Goal: Task Accomplishment & Management: Use online tool/utility

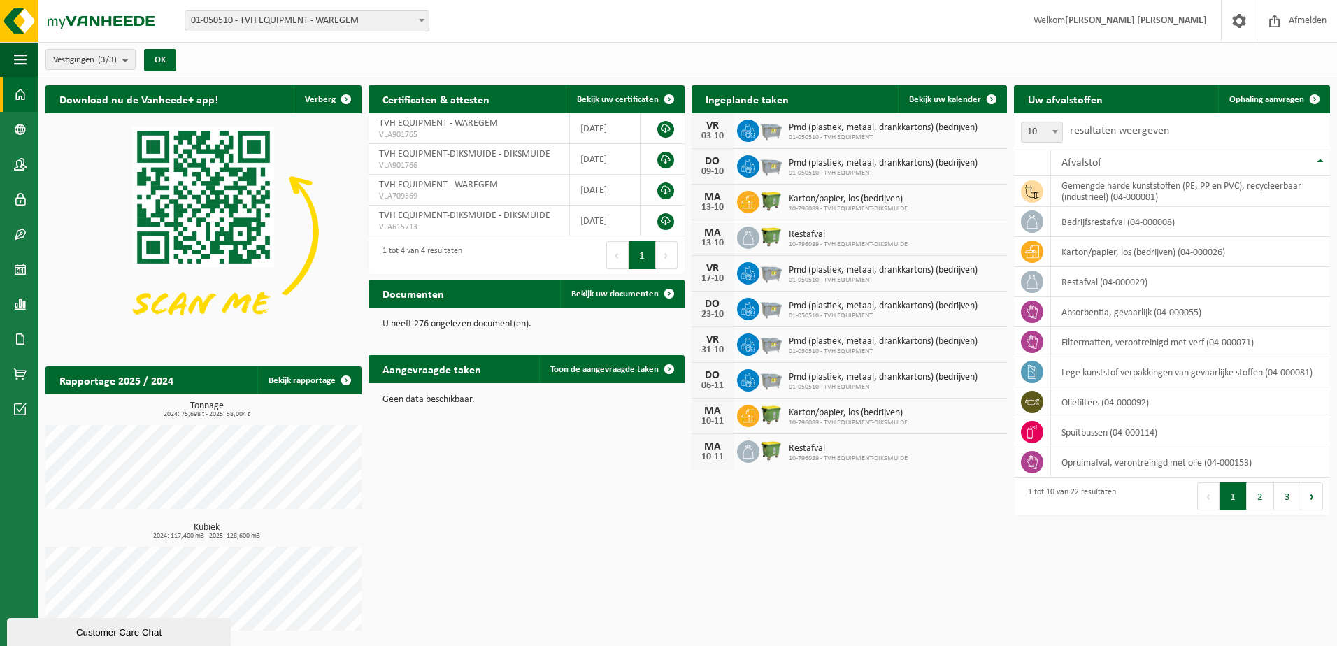
click at [1259, 501] on button "2" at bounding box center [1260, 496] width 27 height 28
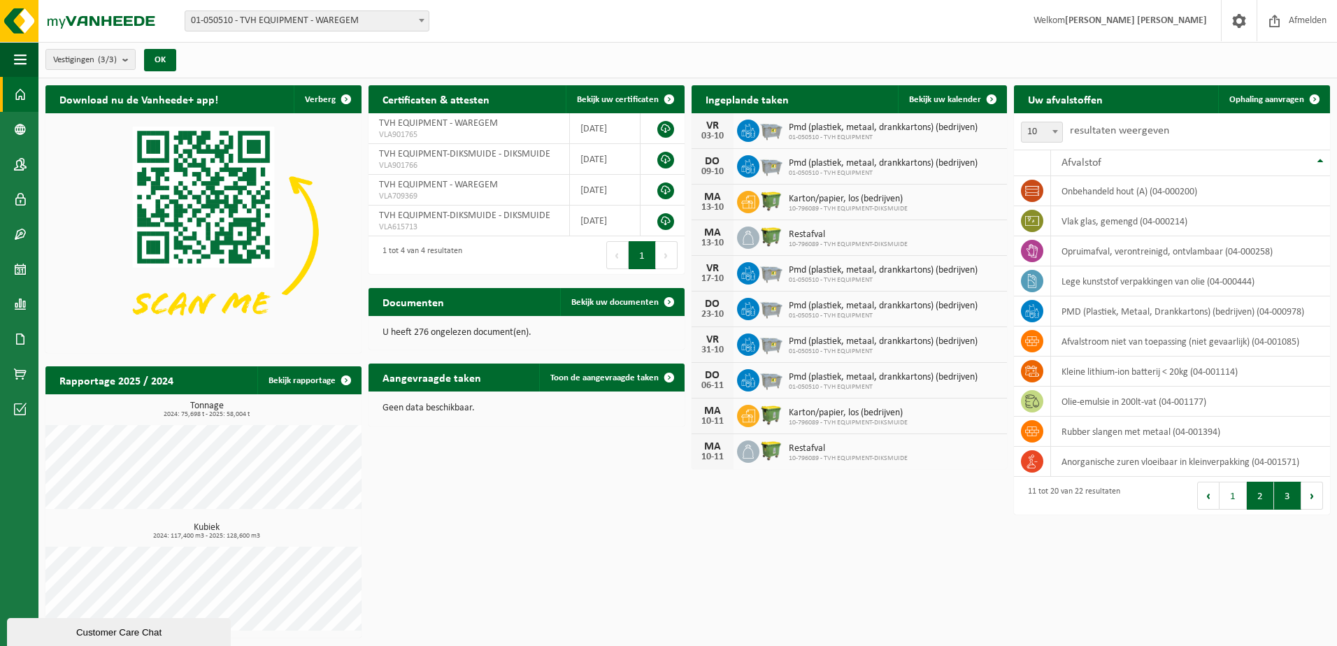
click at [1286, 499] on button "3" at bounding box center [1287, 496] width 27 height 28
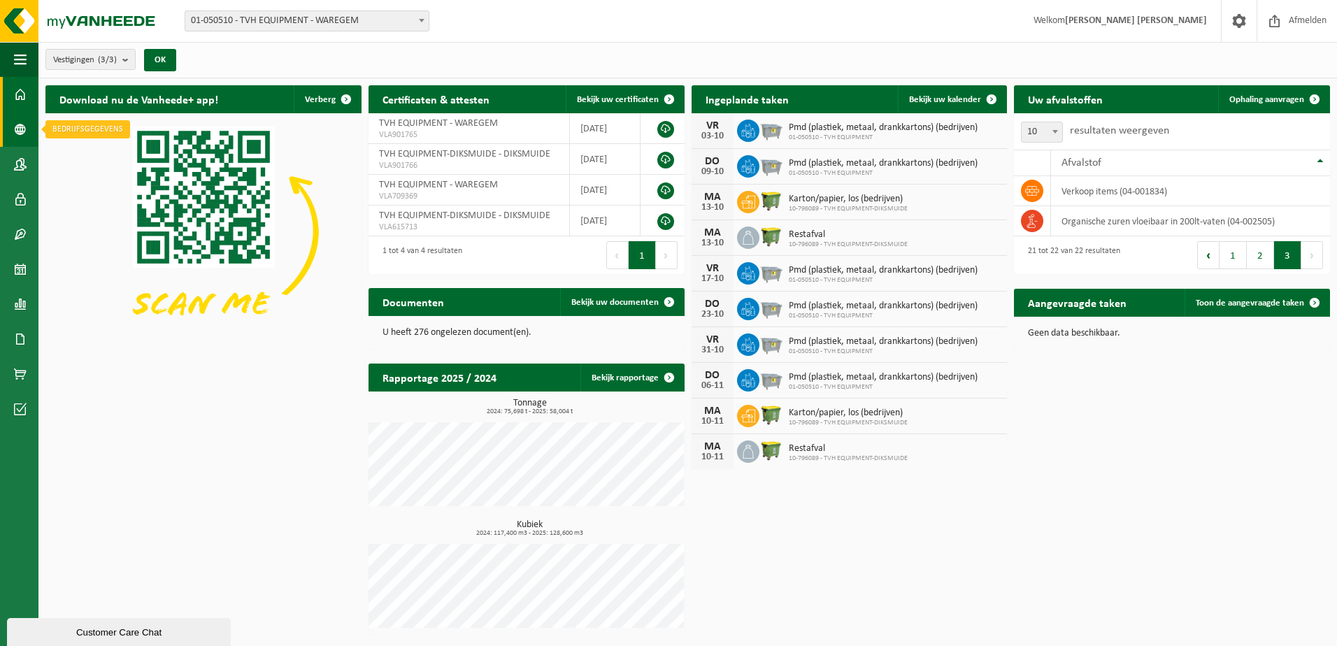
click at [30, 137] on link "Bedrijfsgegevens" at bounding box center [19, 129] width 38 height 35
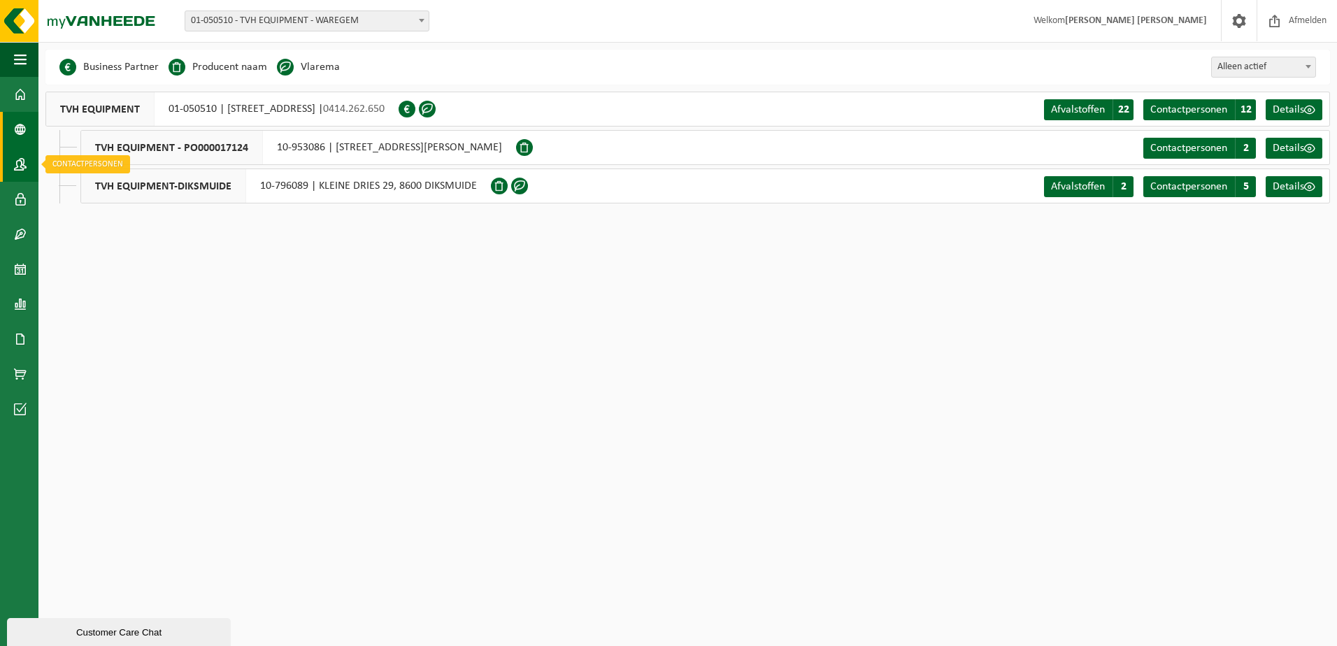
click at [26, 169] on span at bounding box center [20, 164] width 13 height 35
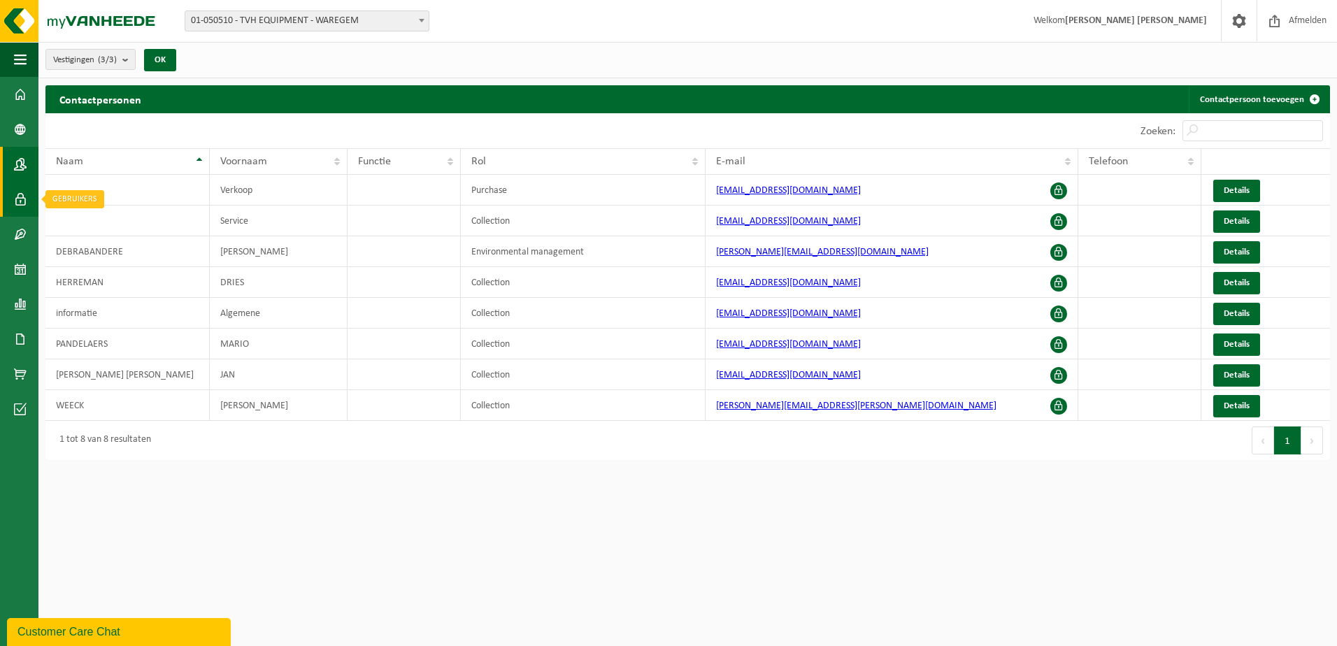
click at [22, 201] on span at bounding box center [20, 199] width 13 height 35
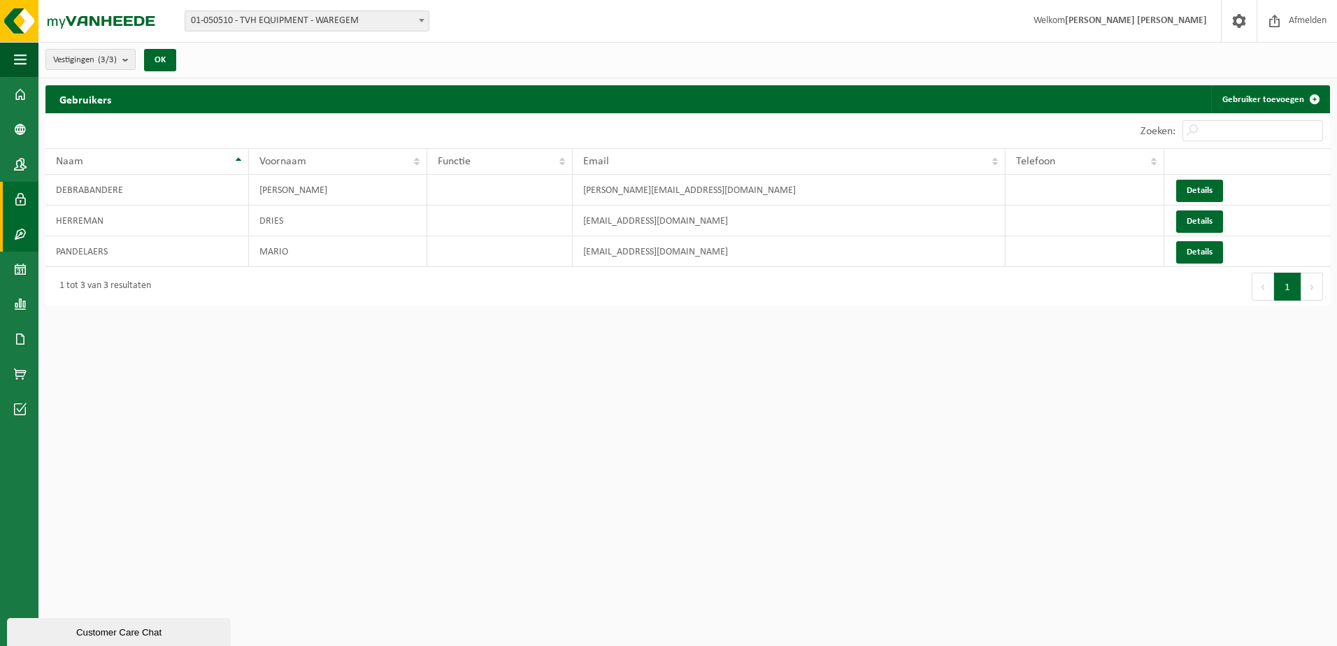
click at [15, 241] on span at bounding box center [20, 234] width 13 height 35
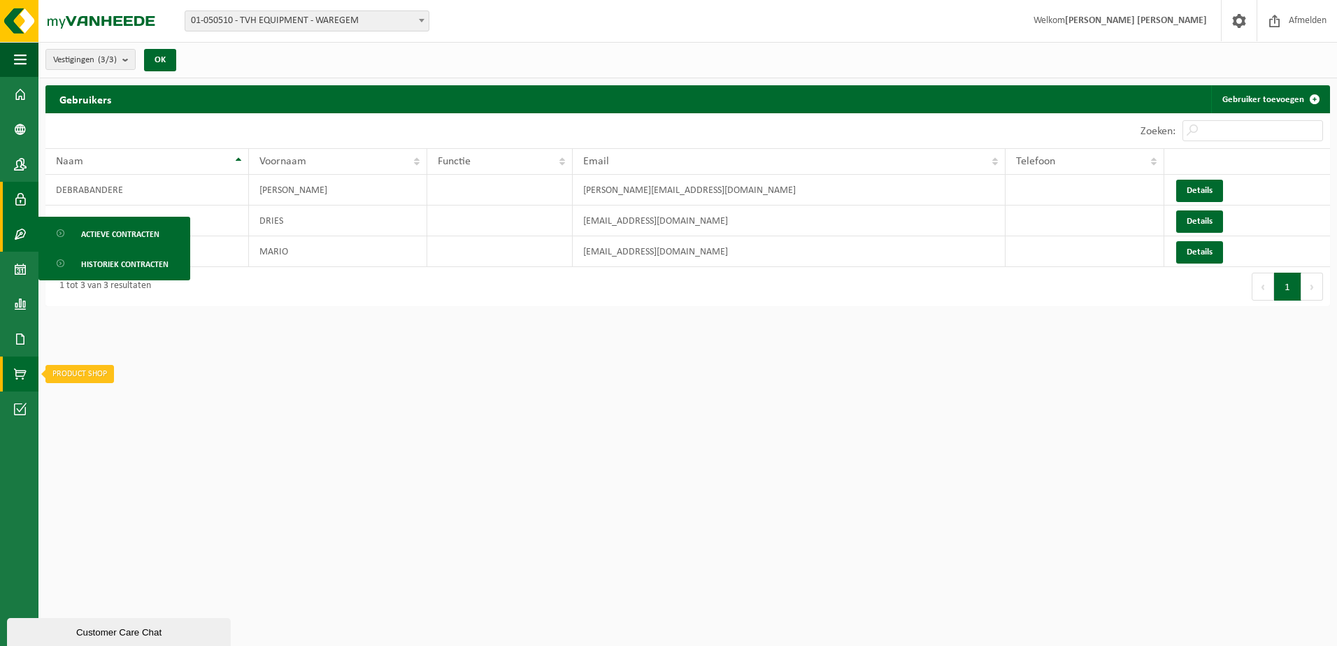
click at [12, 364] on link "Product Shop" at bounding box center [19, 374] width 38 height 35
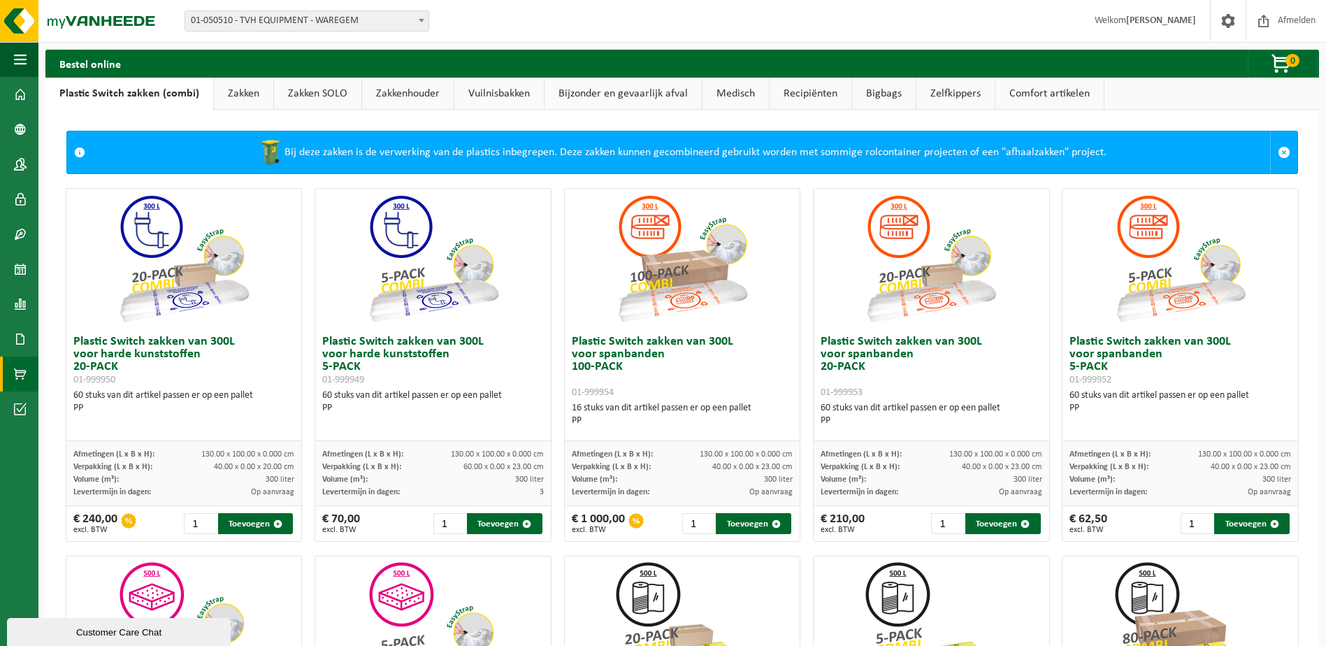
click at [652, 91] on link "Bijzonder en gevaarlijk afval" at bounding box center [623, 94] width 157 height 32
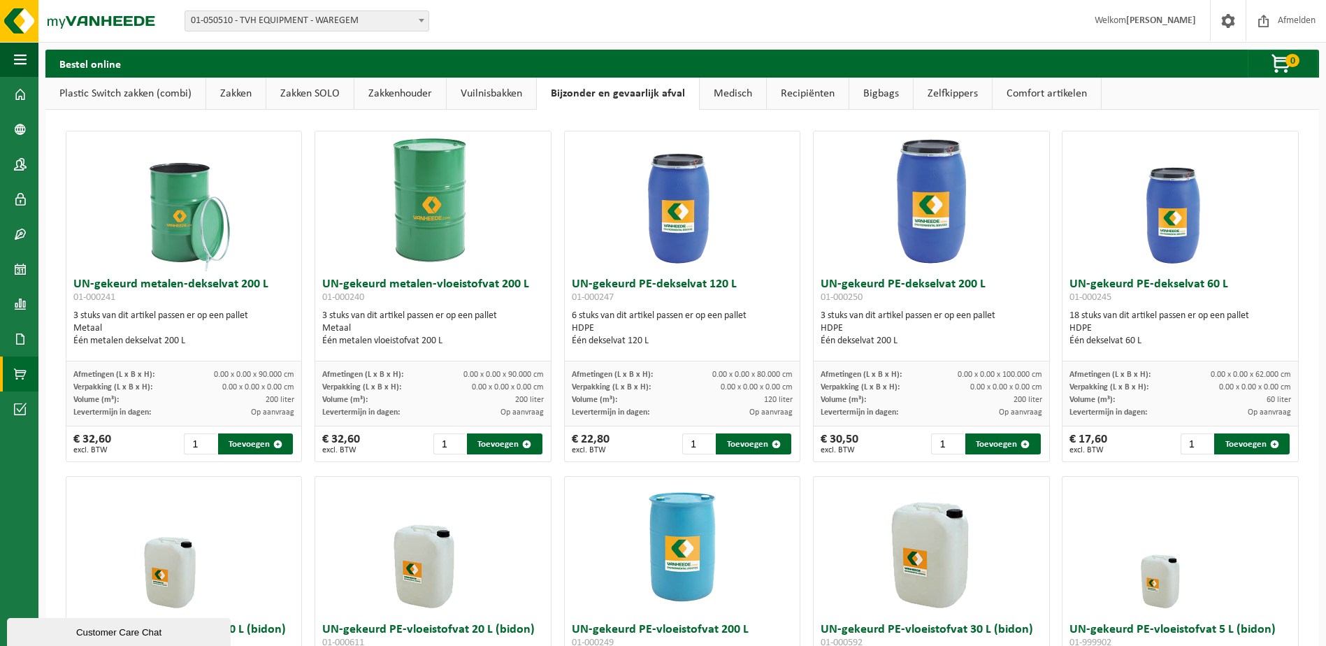
click at [1026, 98] on link "Comfort artikelen" at bounding box center [1047, 94] width 108 height 32
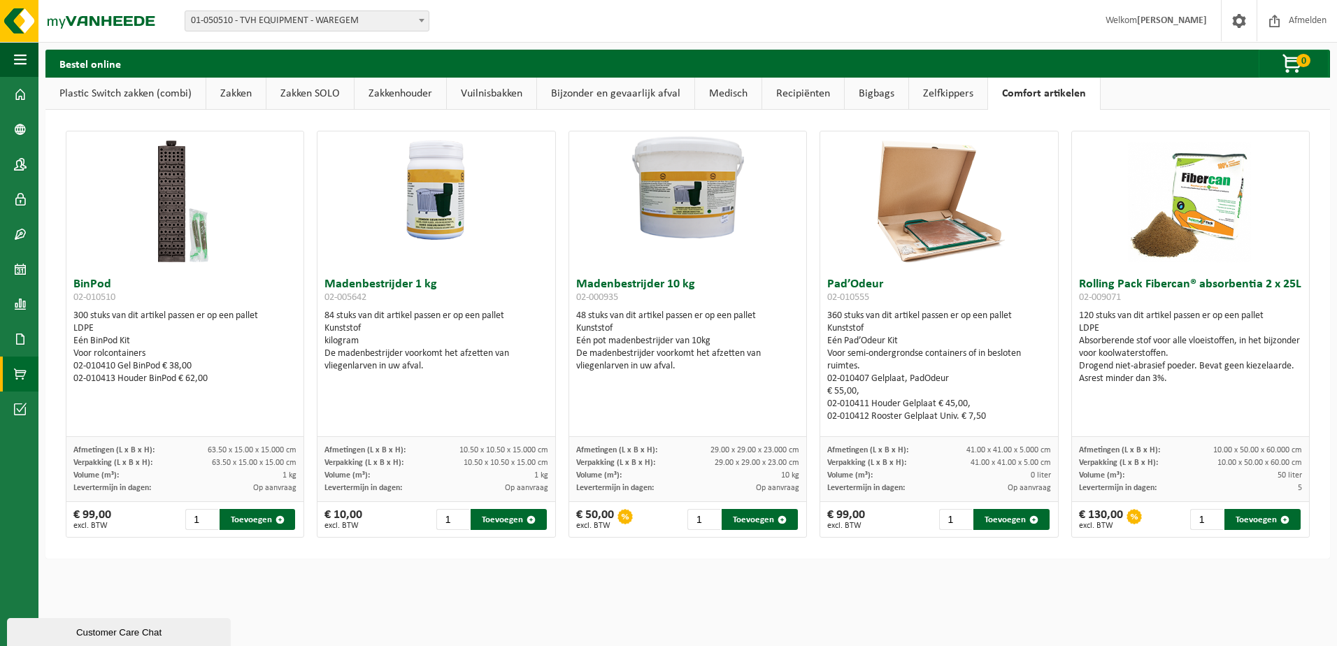
click at [948, 98] on link "Zelfkippers" at bounding box center [948, 94] width 78 height 32
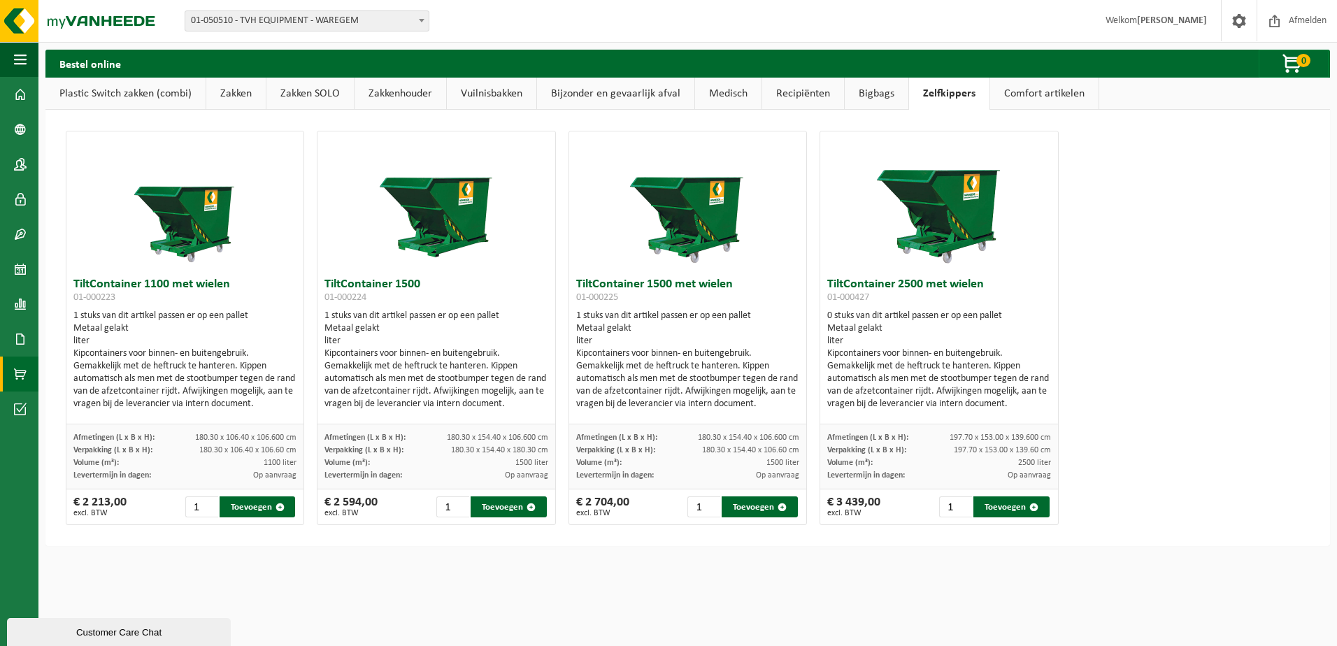
click at [871, 92] on link "Bigbags" at bounding box center [877, 94] width 64 height 32
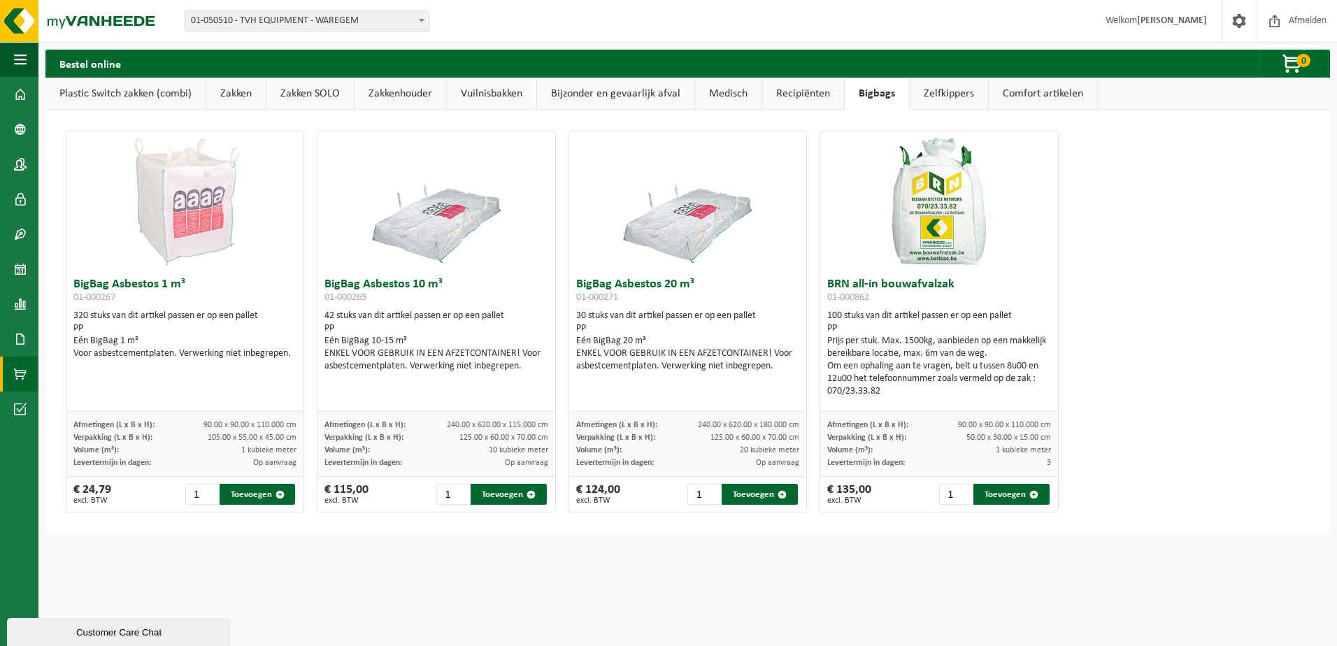
click at [796, 99] on link "Recipiënten" at bounding box center [803, 94] width 82 height 32
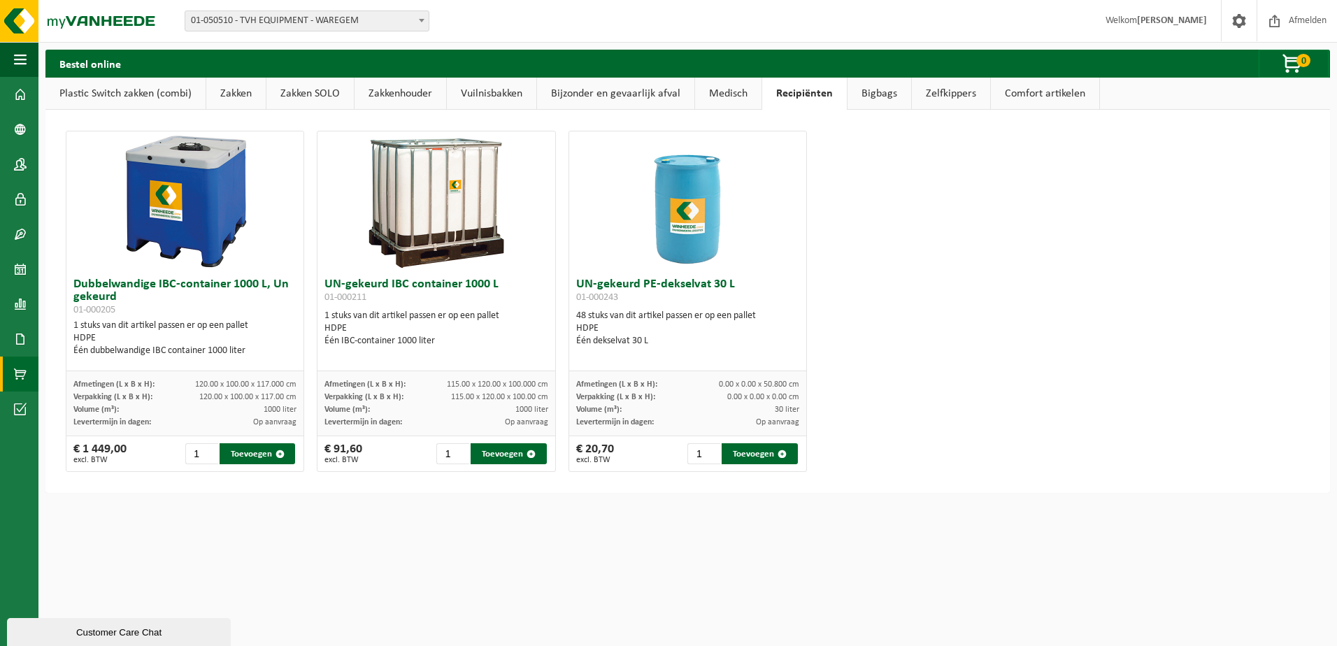
click at [732, 98] on link "Medisch" at bounding box center [728, 94] width 66 height 32
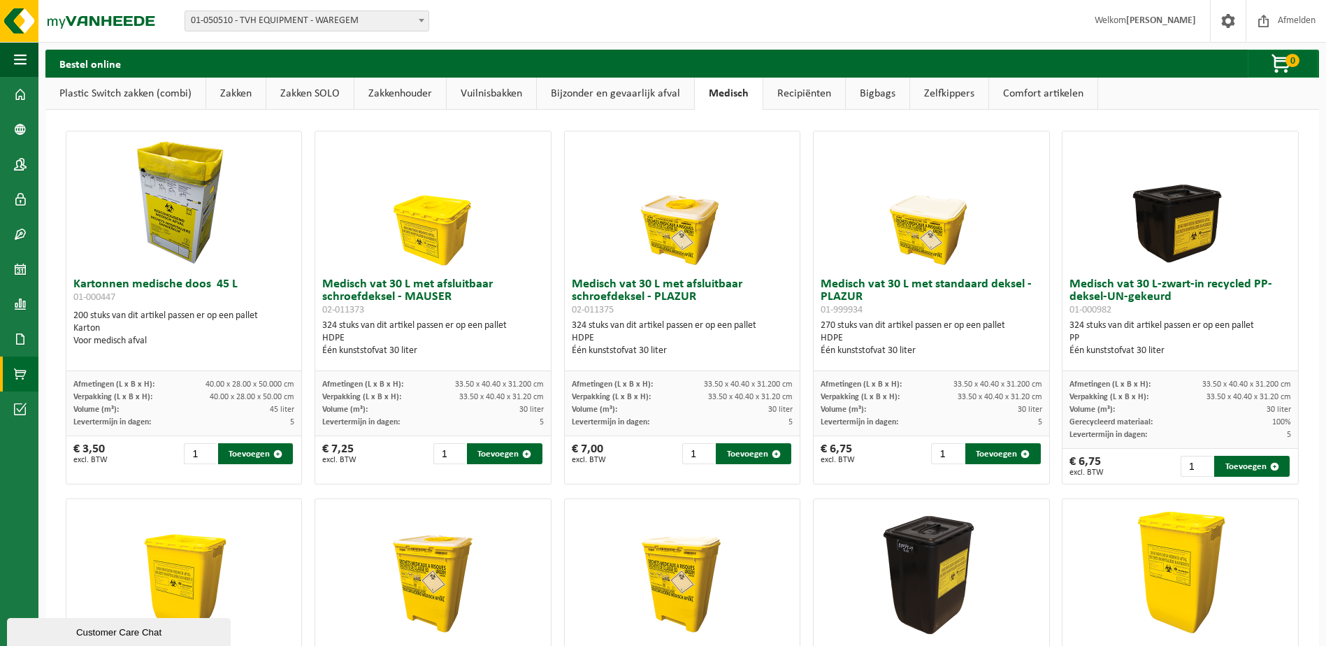
click at [638, 94] on link "Bijzonder en gevaarlijk afval" at bounding box center [615, 94] width 157 height 32
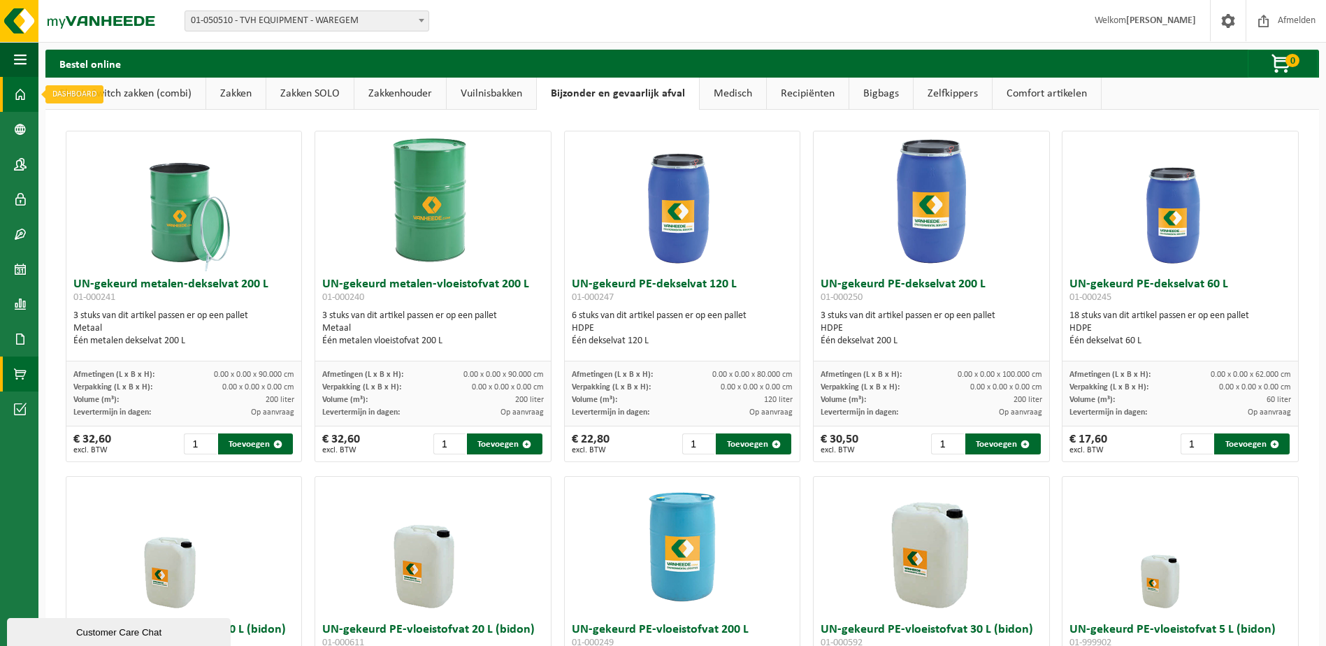
click at [10, 96] on link "Dashboard" at bounding box center [19, 94] width 38 height 35
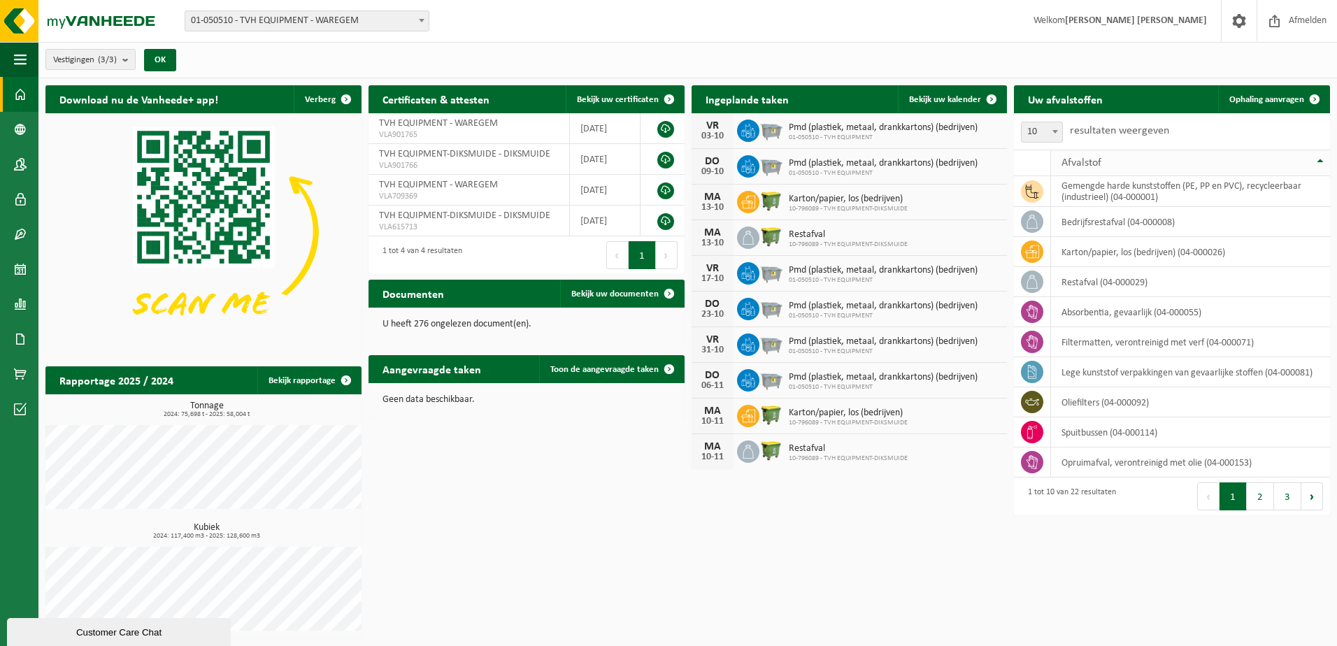
click at [1112, 162] on div "Afvalstof" at bounding box center [1186, 162] width 251 height 11
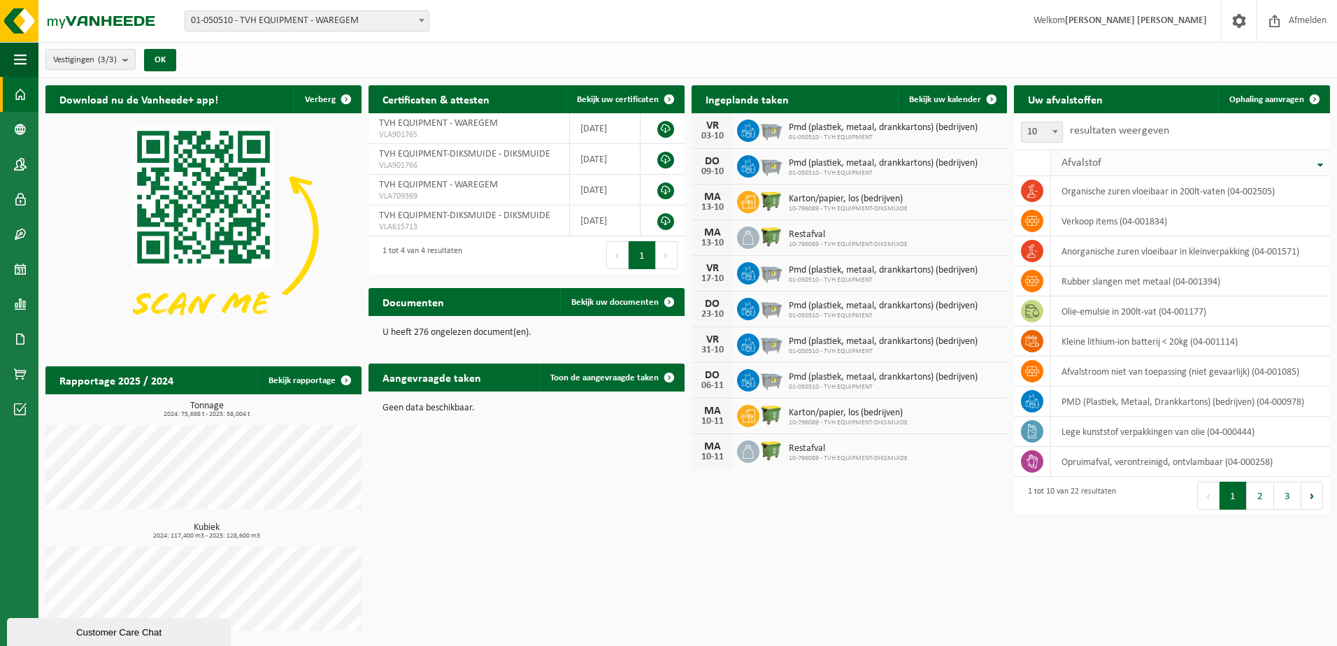
click at [1112, 162] on div "Afvalstof" at bounding box center [1186, 162] width 251 height 11
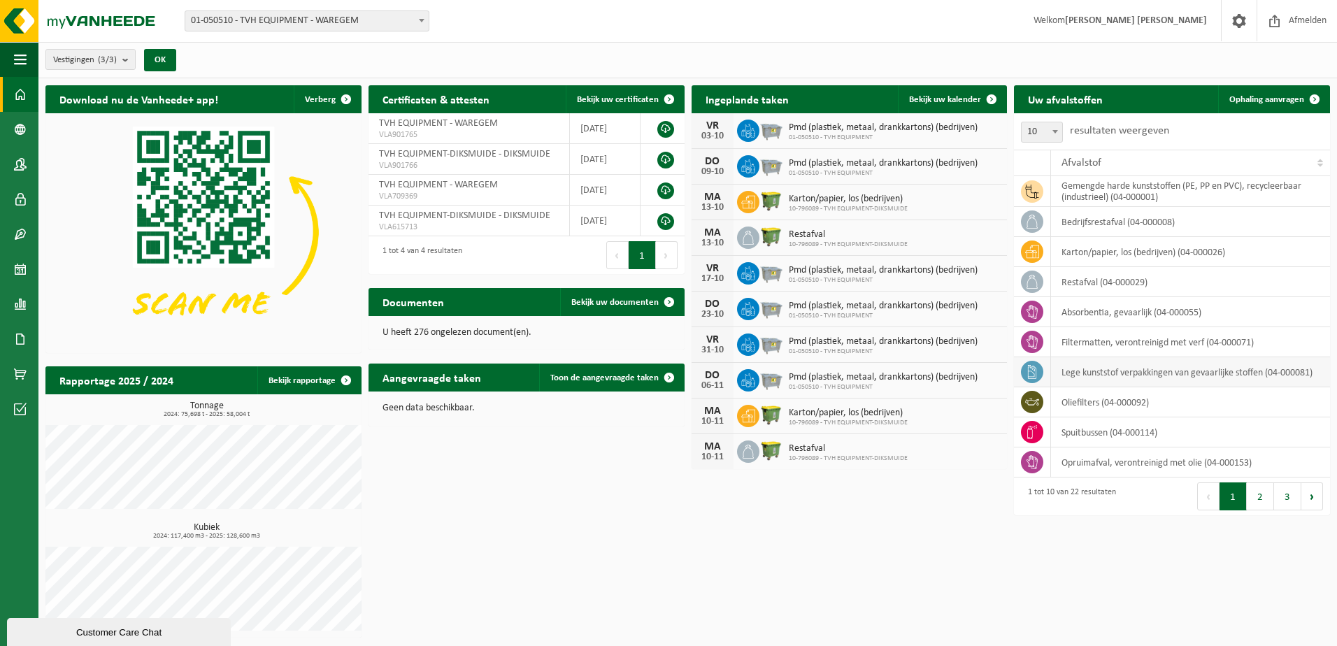
click at [1137, 377] on td "lege kunststof verpakkingen van gevaarlijke stoffen (04-000081)" at bounding box center [1190, 372] width 279 height 30
click at [1242, 104] on link "Ophaling aanvragen" at bounding box center [1273, 99] width 110 height 28
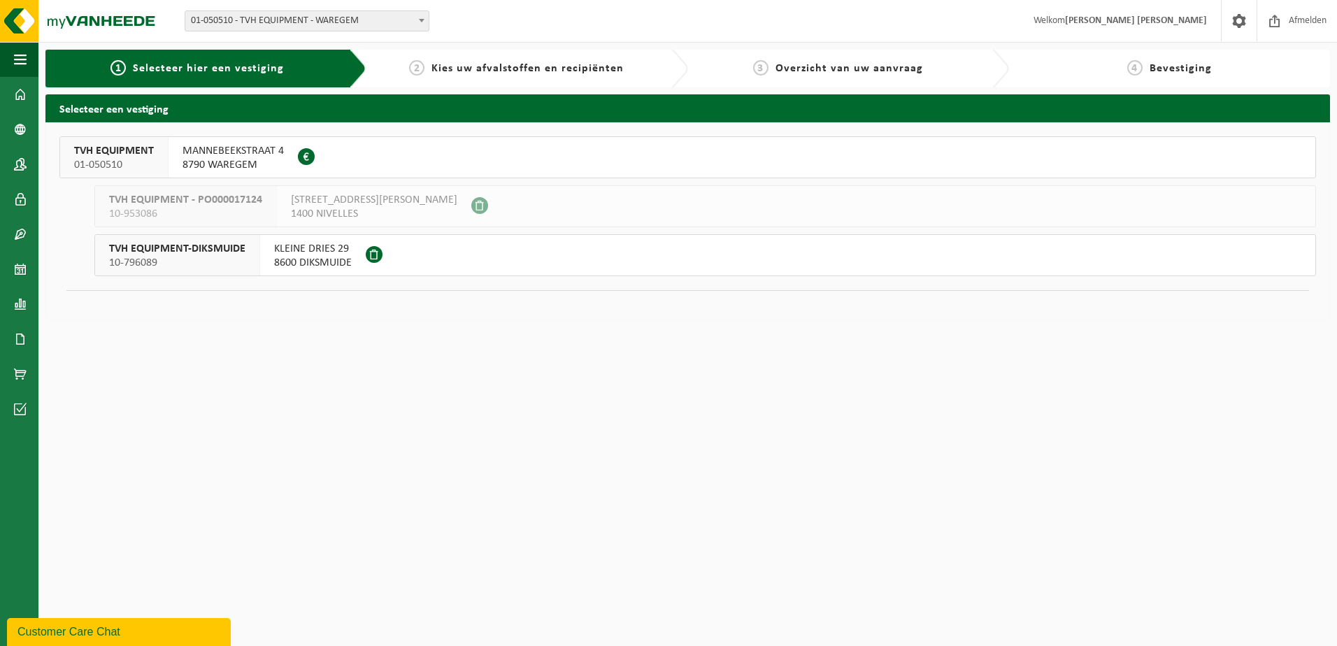
click at [259, 161] on span "8790 WAREGEM" at bounding box center [232, 165] width 101 height 14
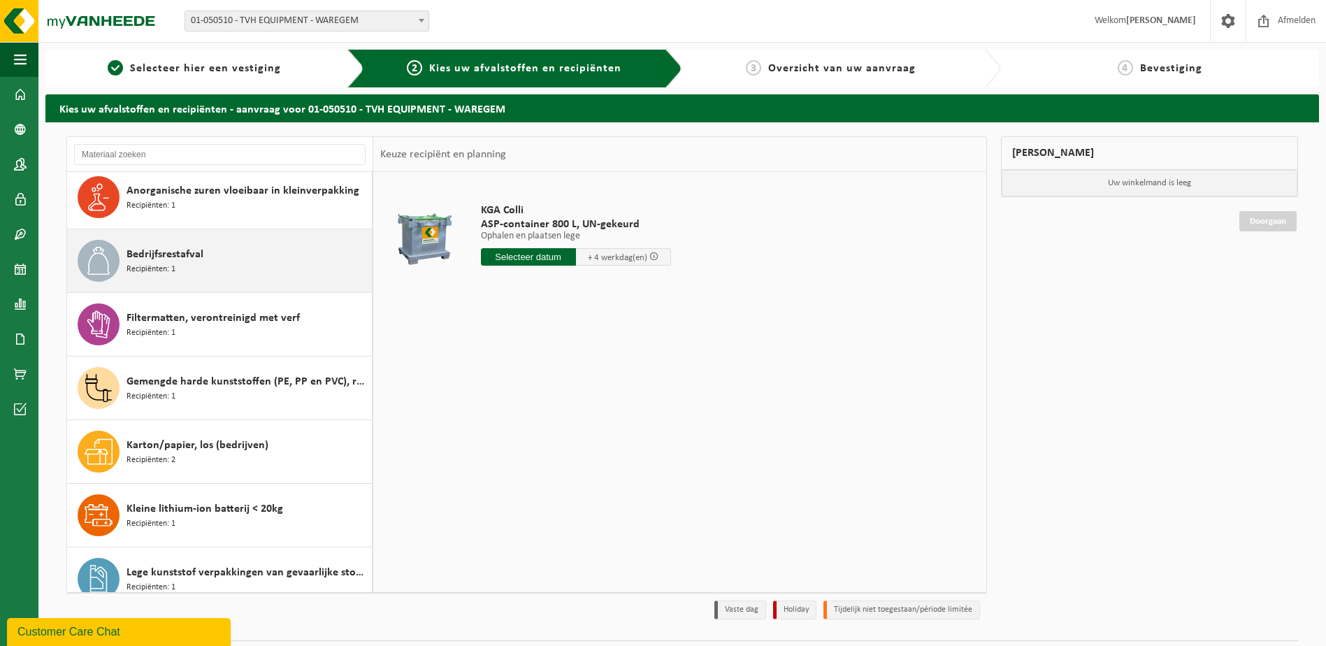
click at [200, 269] on div "Bedrijfsrestafval Recipiënten: 1" at bounding box center [248, 261] width 242 height 42
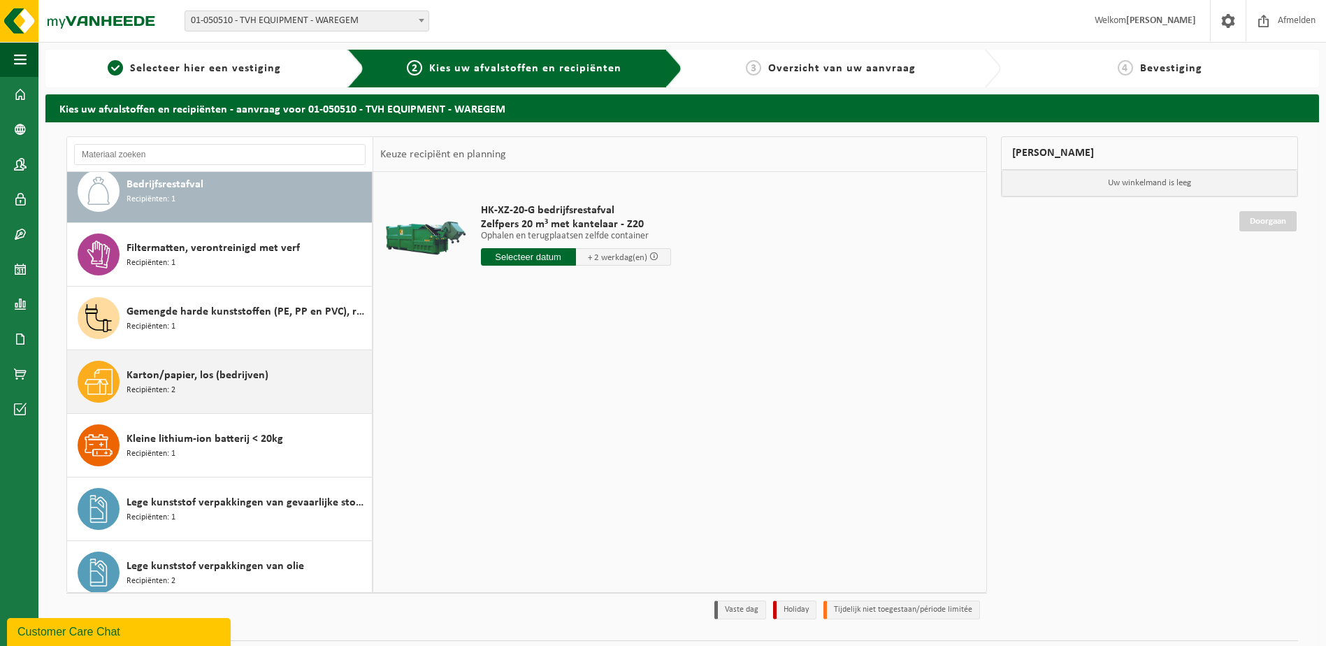
scroll to position [210, 0]
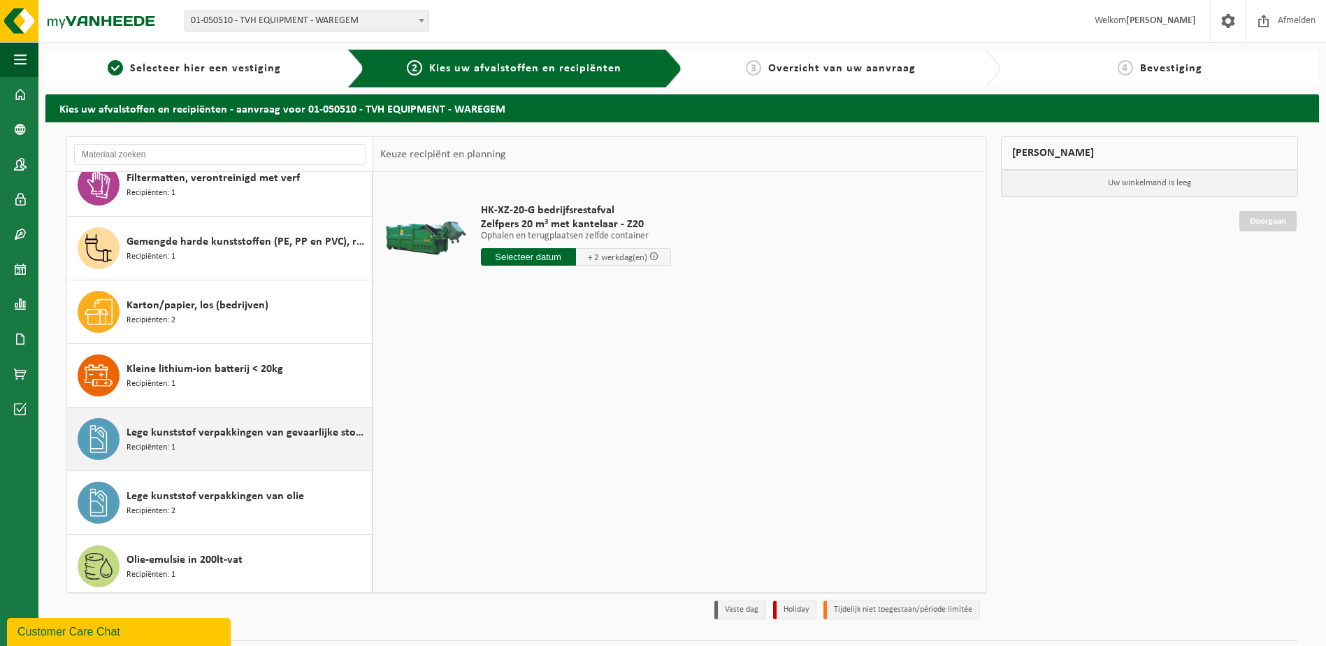
click at [233, 426] on span "Lege kunststof verpakkingen van gevaarlijke stoffen" at bounding box center [248, 432] width 242 height 17
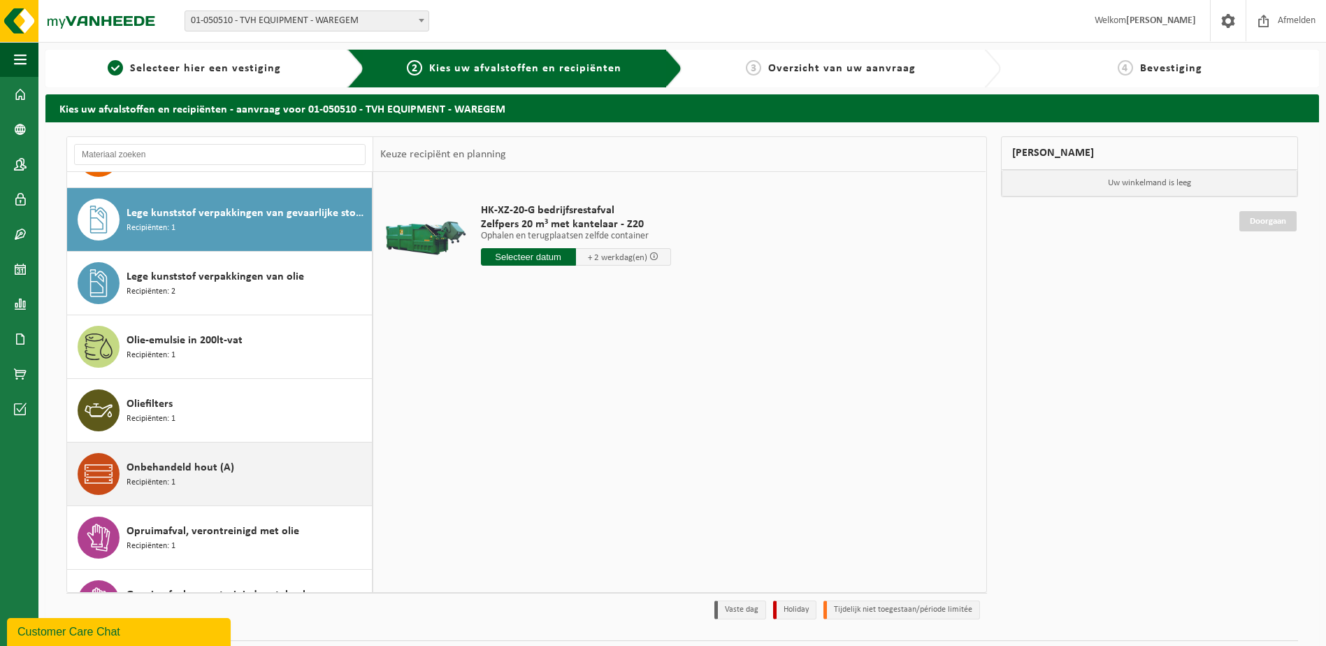
scroll to position [445, 0]
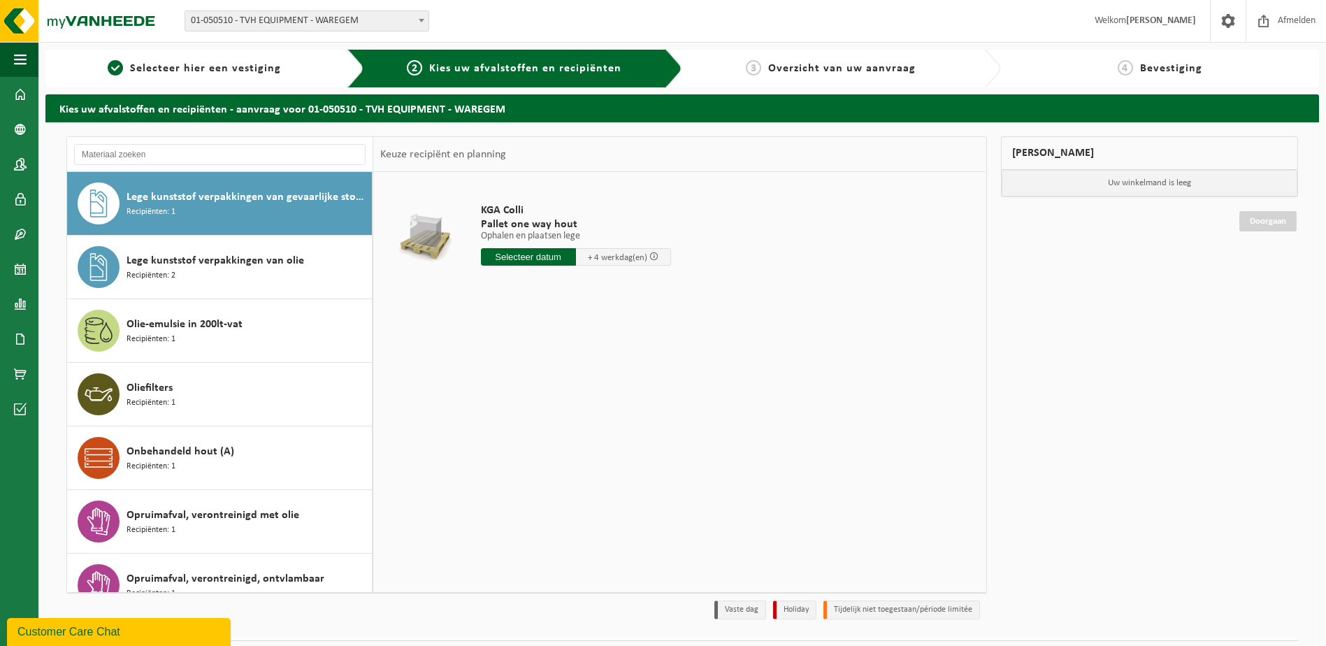
click at [813, 465] on div "KGA Colli Pallet one way hout Ophalen en plaatsen lege Ophalen en plaatsen lege…" at bounding box center [679, 382] width 612 height 420
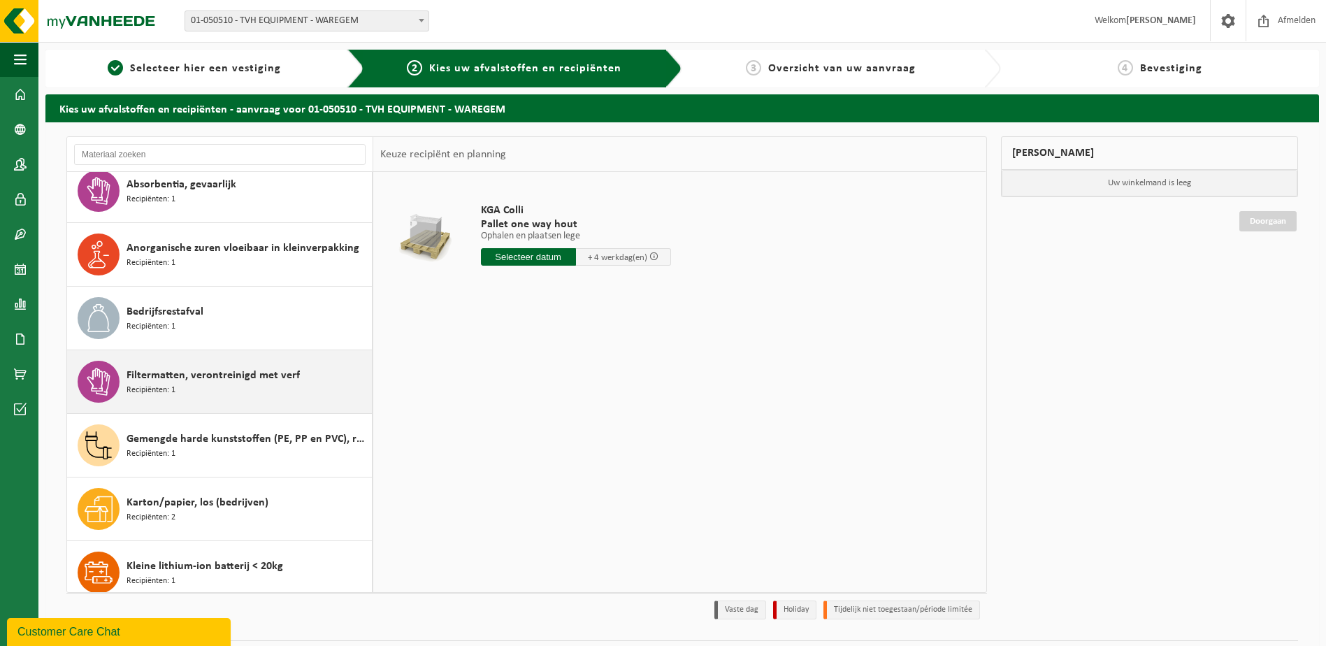
scroll to position [0, 0]
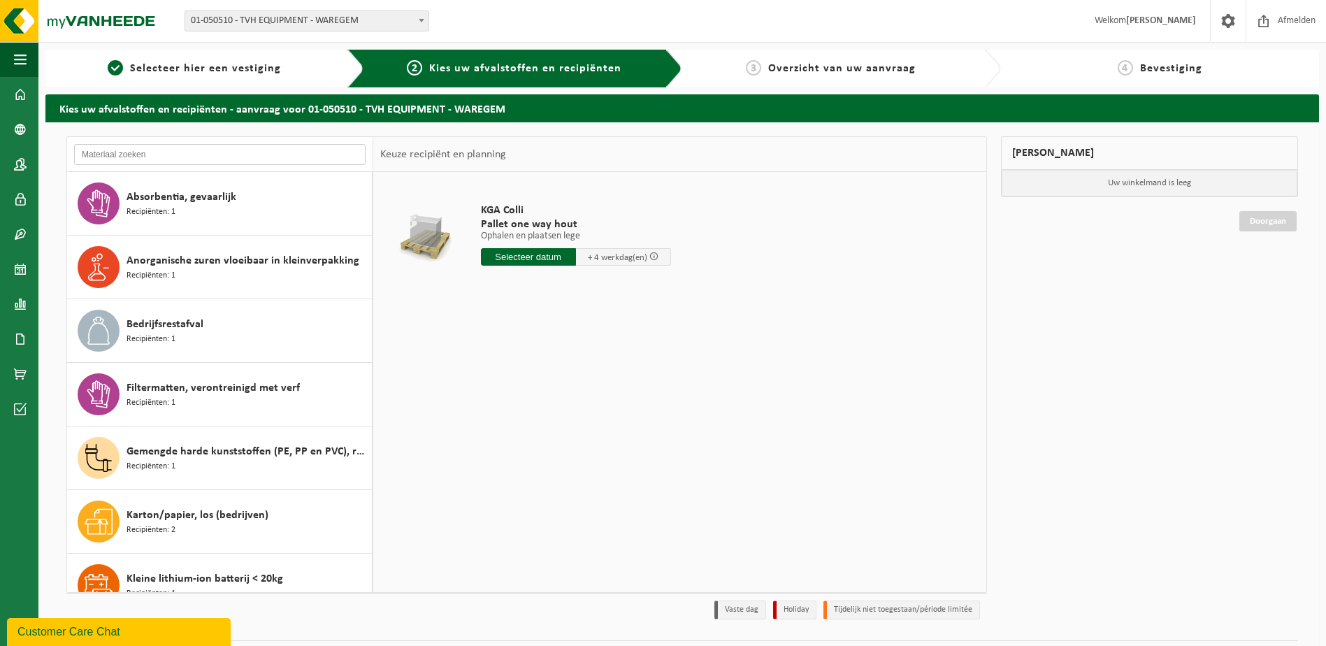
click at [152, 148] on input "text" at bounding box center [220, 154] width 292 height 21
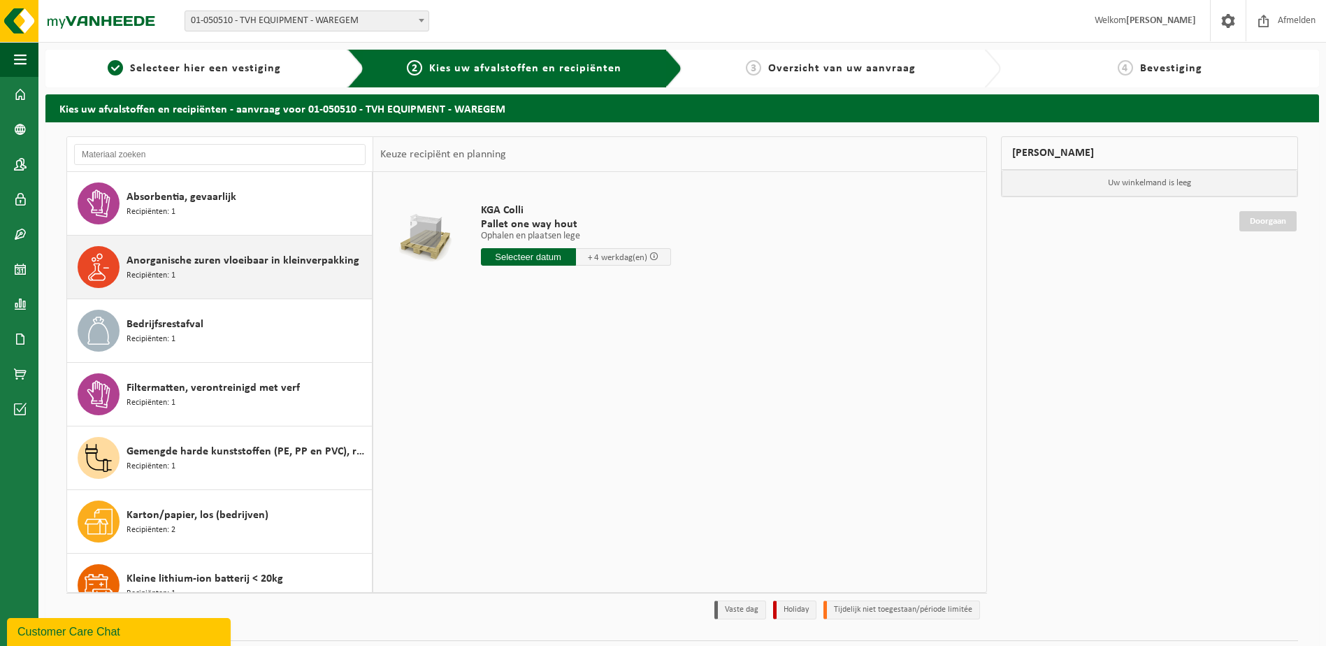
click at [315, 287] on div "Anorganische zuren vloeibaar in kleinverpakking Recipiënten: 1" at bounding box center [248, 267] width 242 height 42
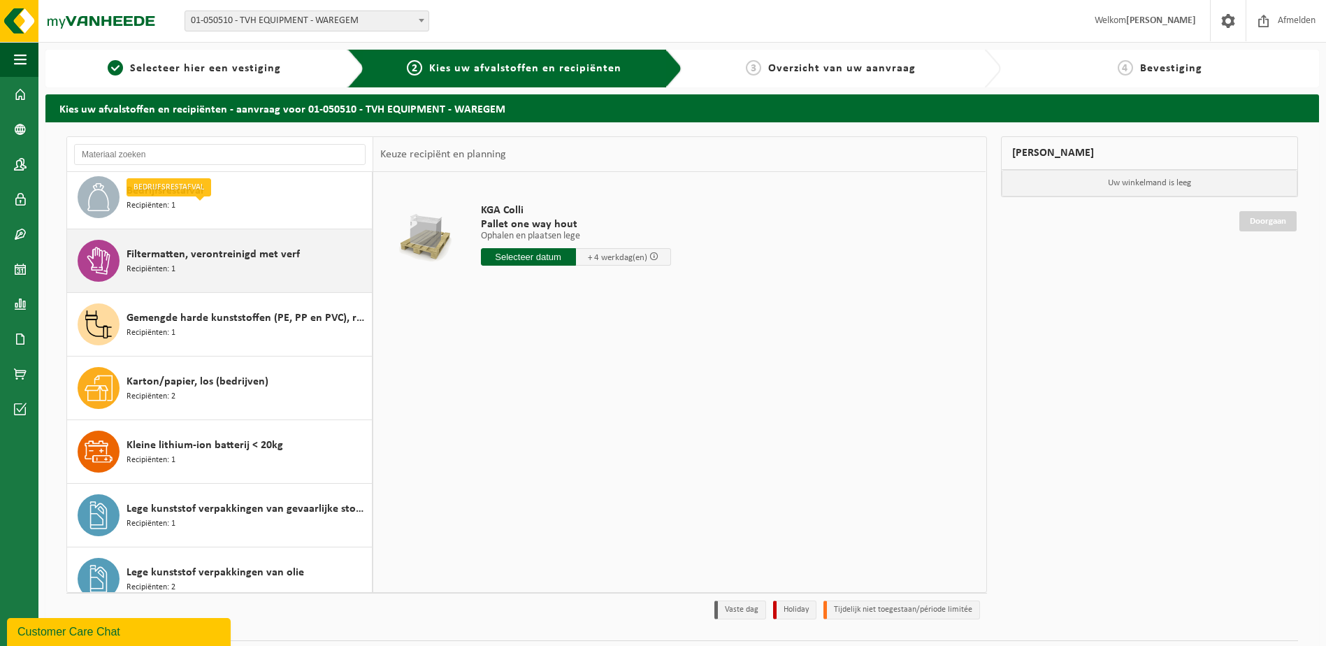
scroll to position [64, 0]
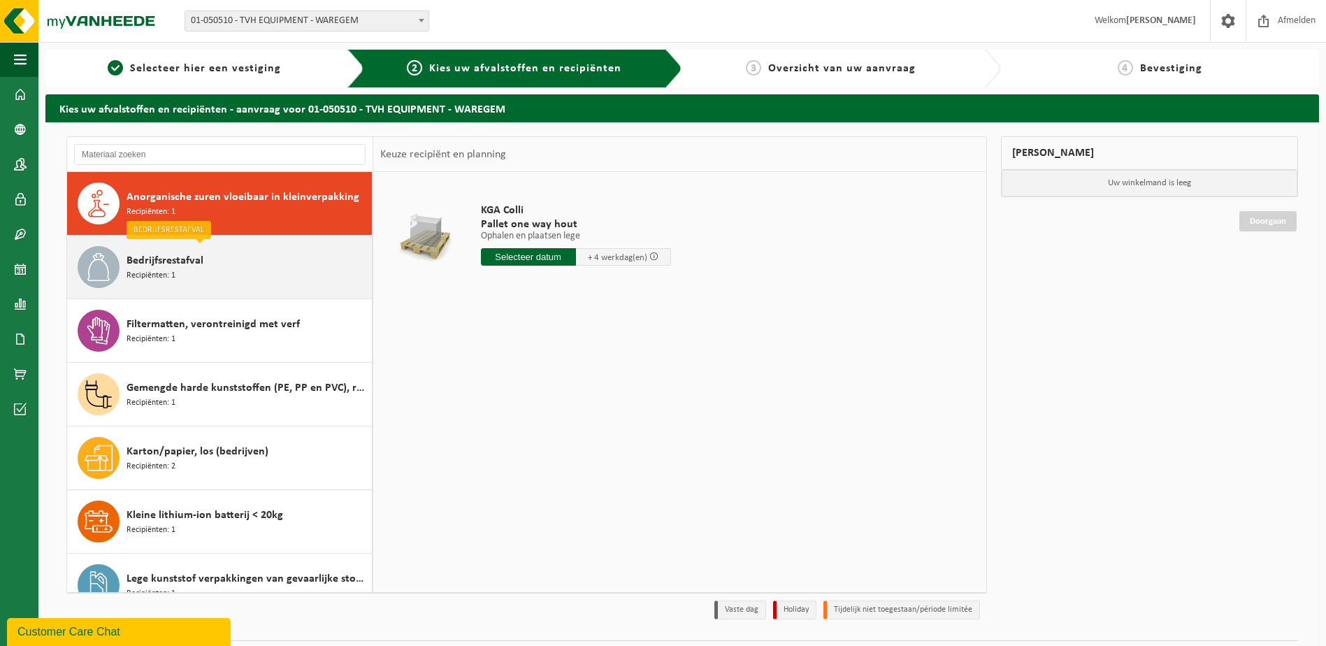
click at [201, 278] on div "Bedrijfsrestafval Recipiënten: 1" at bounding box center [248, 267] width 242 height 42
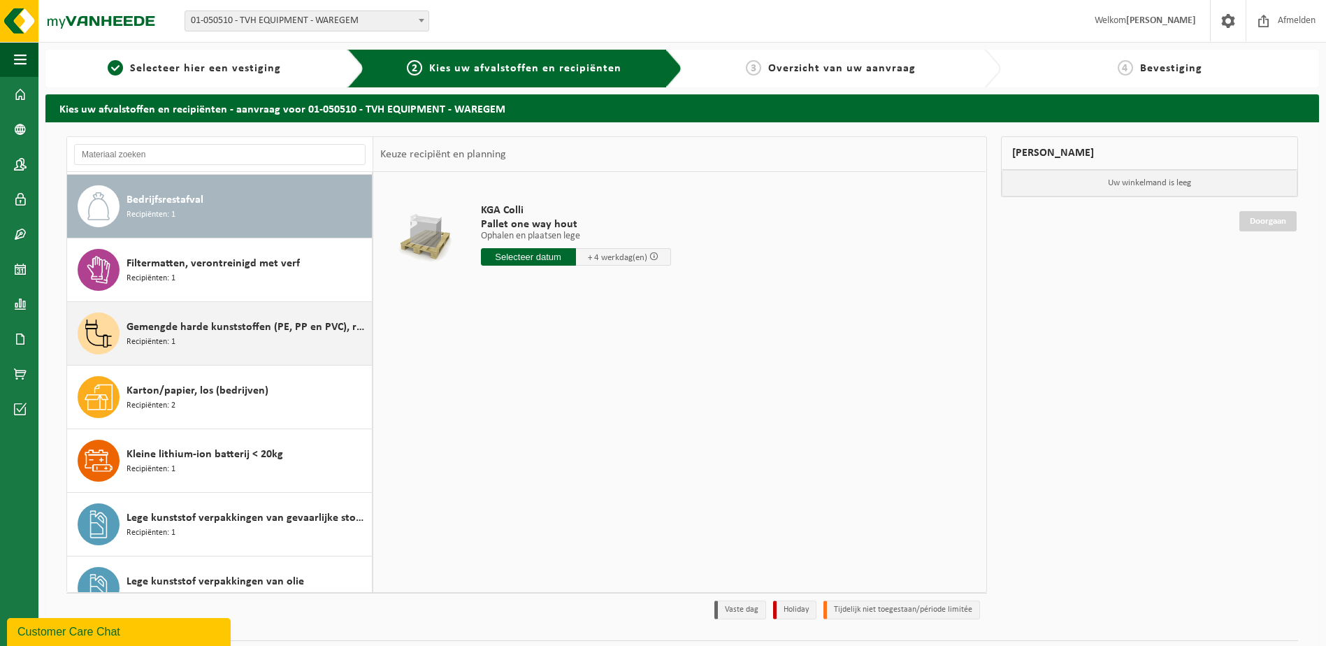
scroll to position [127, 0]
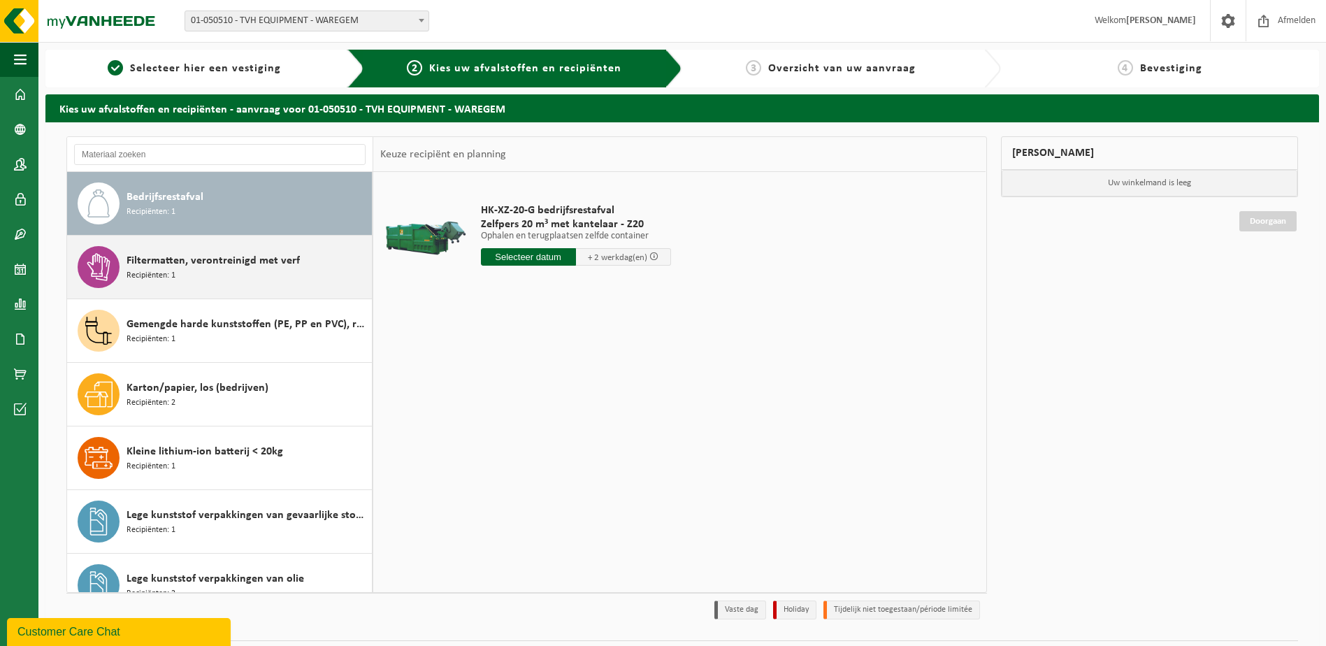
click at [196, 294] on div "Filtermatten, verontreinigd met verf Recipiënten: 1" at bounding box center [220, 267] width 306 height 63
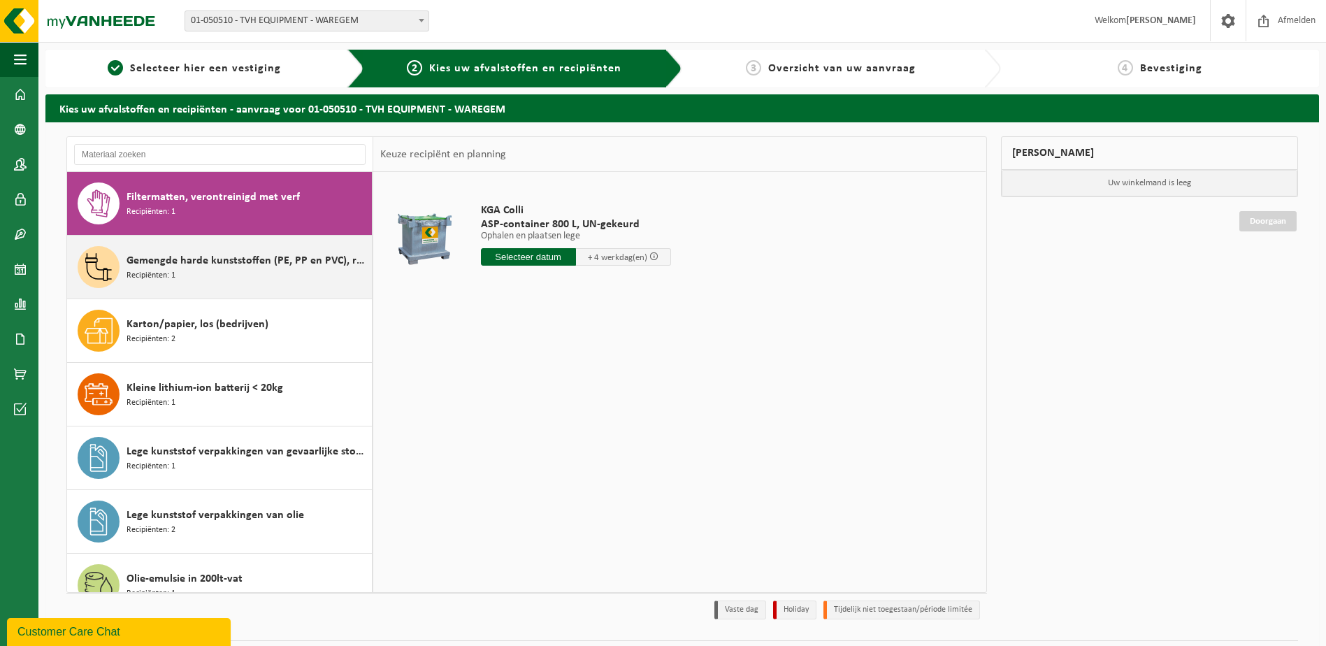
click at [201, 287] on div "Gemengde harde kunststoffen (PE, PP en PVC), recycleerbaar (industrieel) Recipi…" at bounding box center [248, 267] width 242 height 42
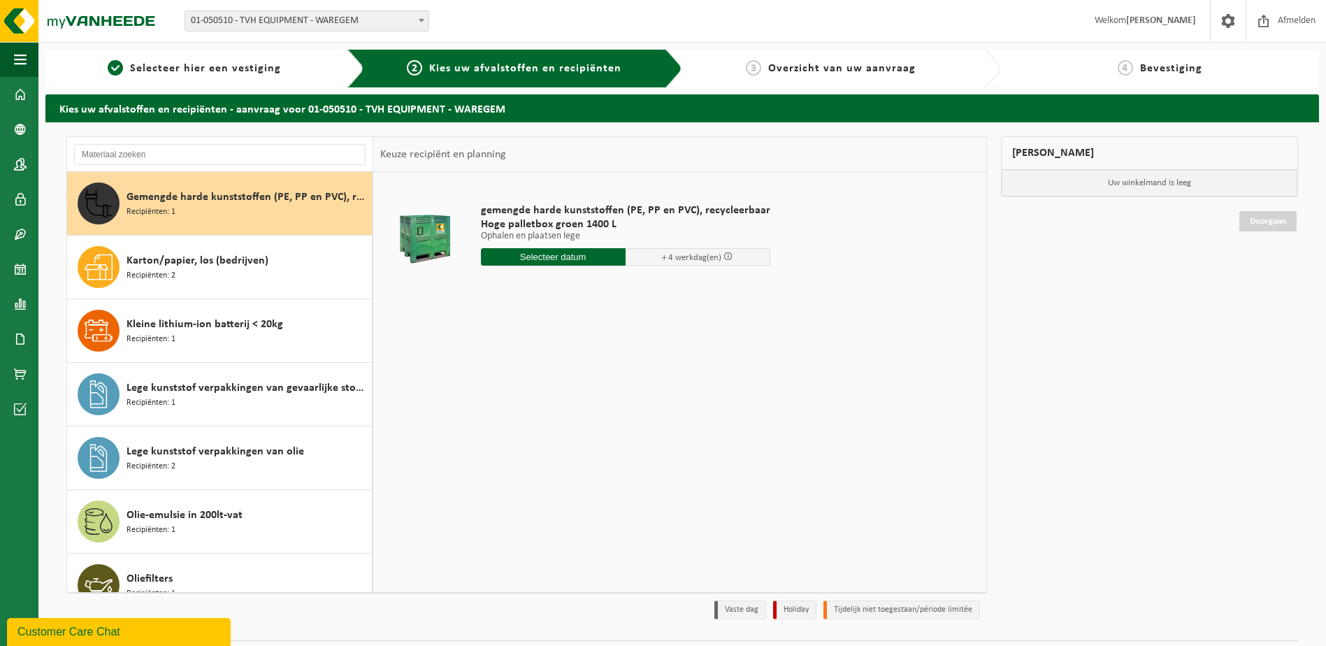
click at [201, 287] on div "Karton/papier, los (bedrijven) Recipiënten: 2" at bounding box center [248, 267] width 242 height 42
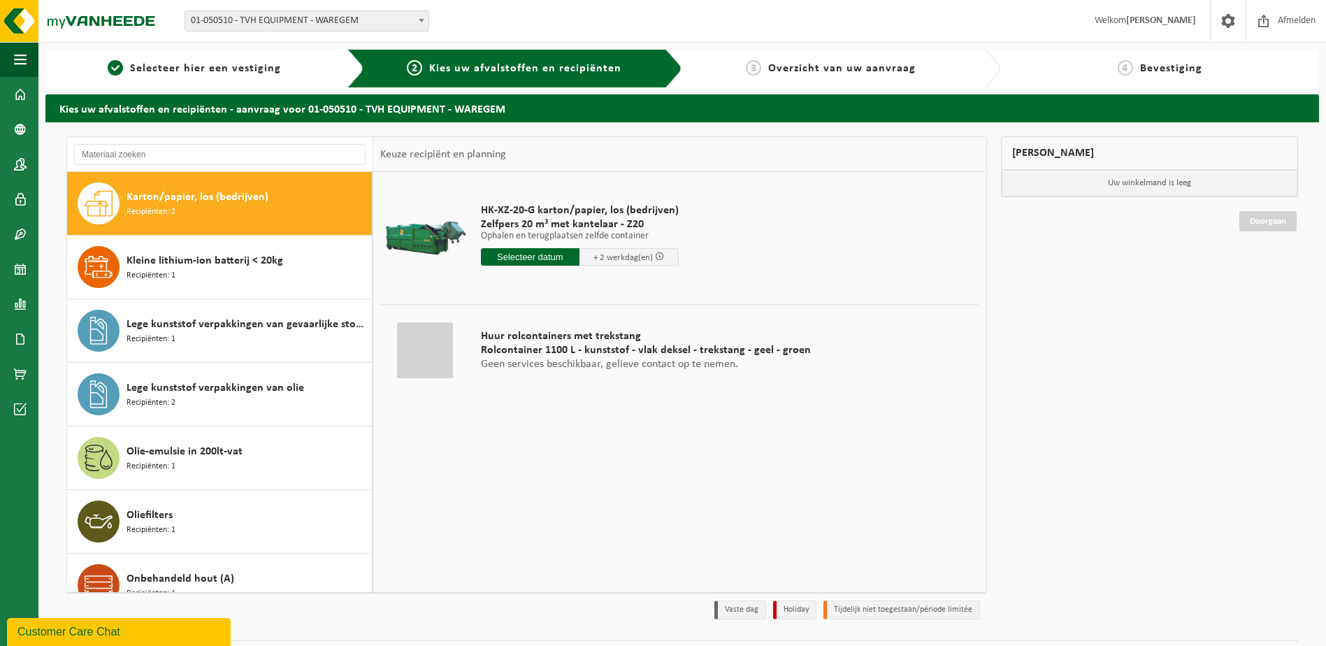
click at [201, 287] on div "Kleine lithium-ion batterij < 20kg Recipiënten: 1" at bounding box center [248, 267] width 242 height 42
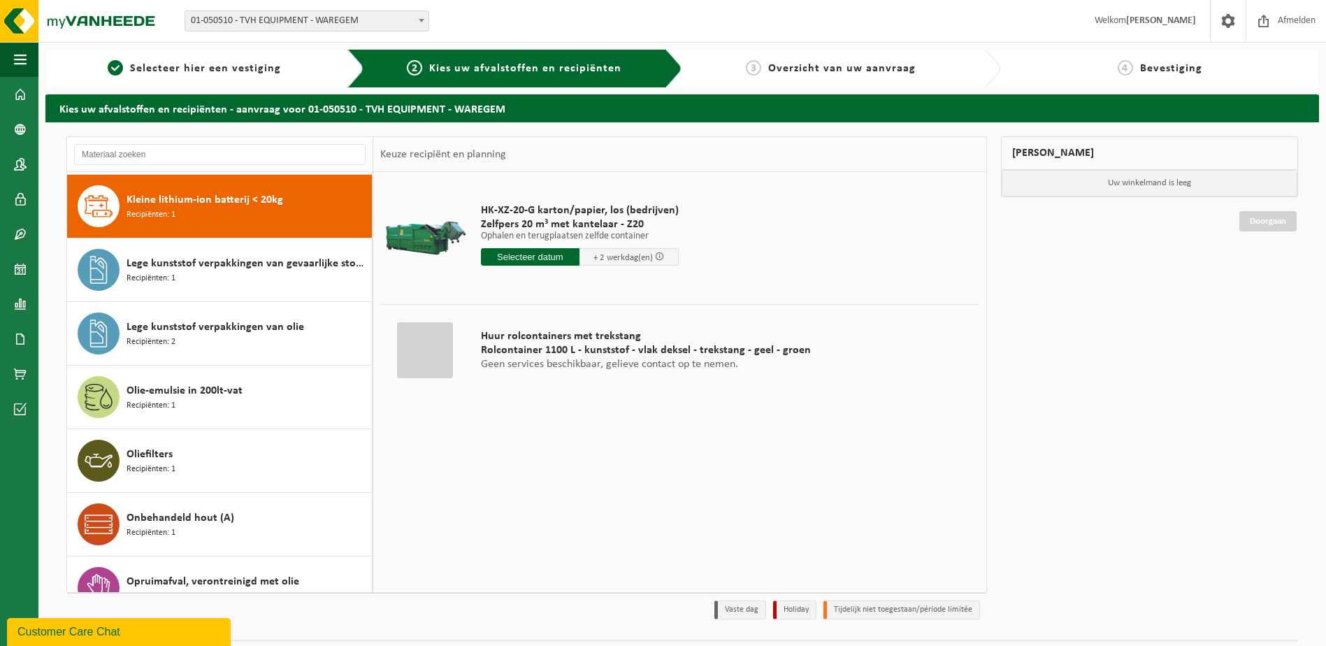
scroll to position [382, 0]
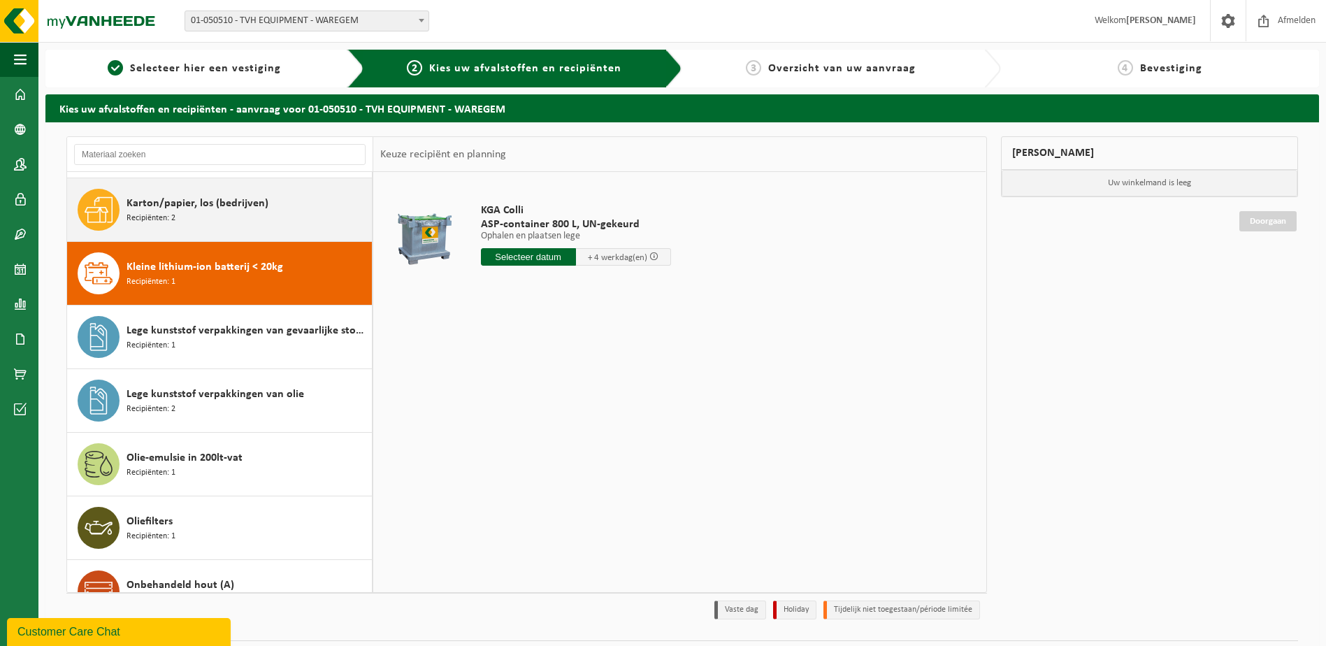
click at [199, 232] on div "Karton/papier, los (bedrijven) Recipiënten: 2" at bounding box center [220, 209] width 306 height 63
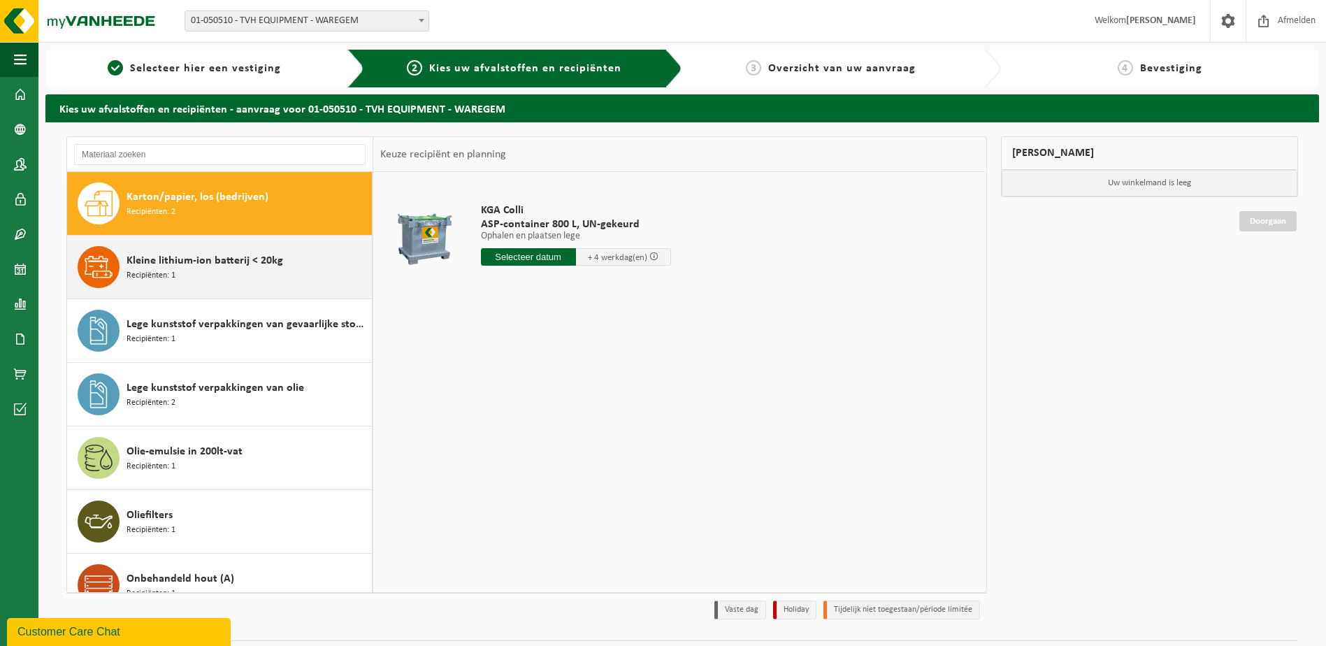
scroll to position [318, 0]
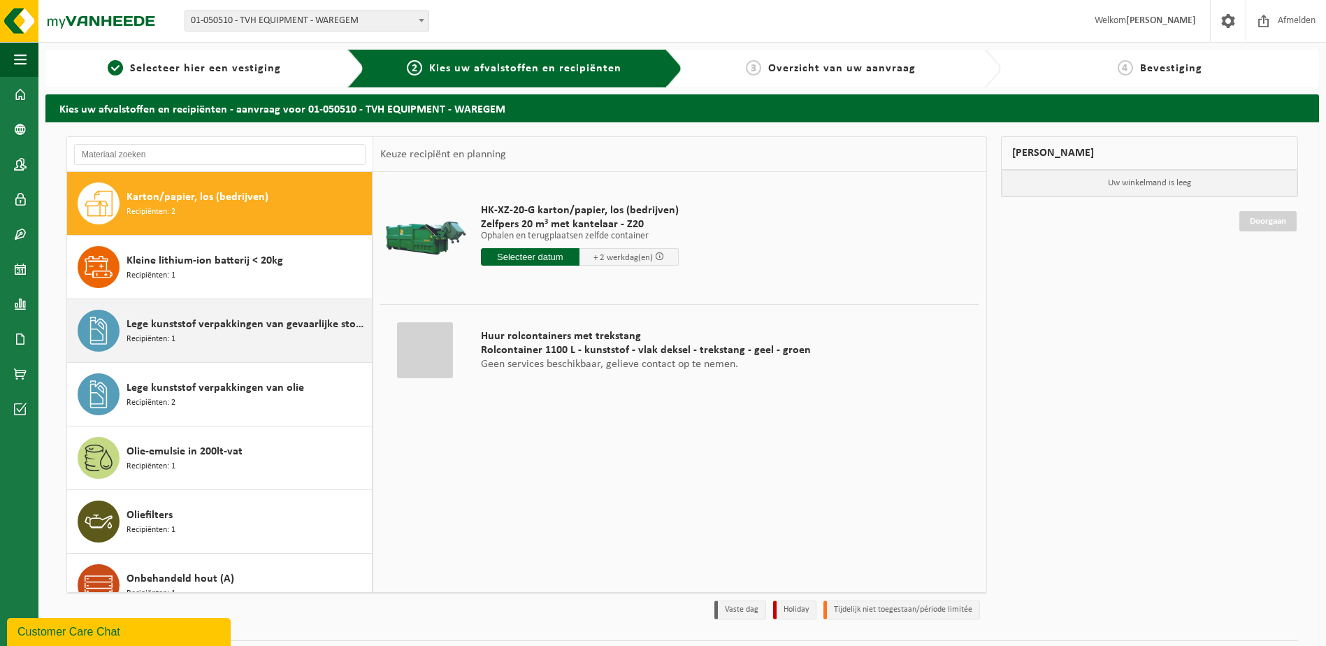
click at [222, 351] on div "Lege kunststof verpakkingen van gevaarlijke stoffen Recipiënten: 1" at bounding box center [248, 331] width 242 height 42
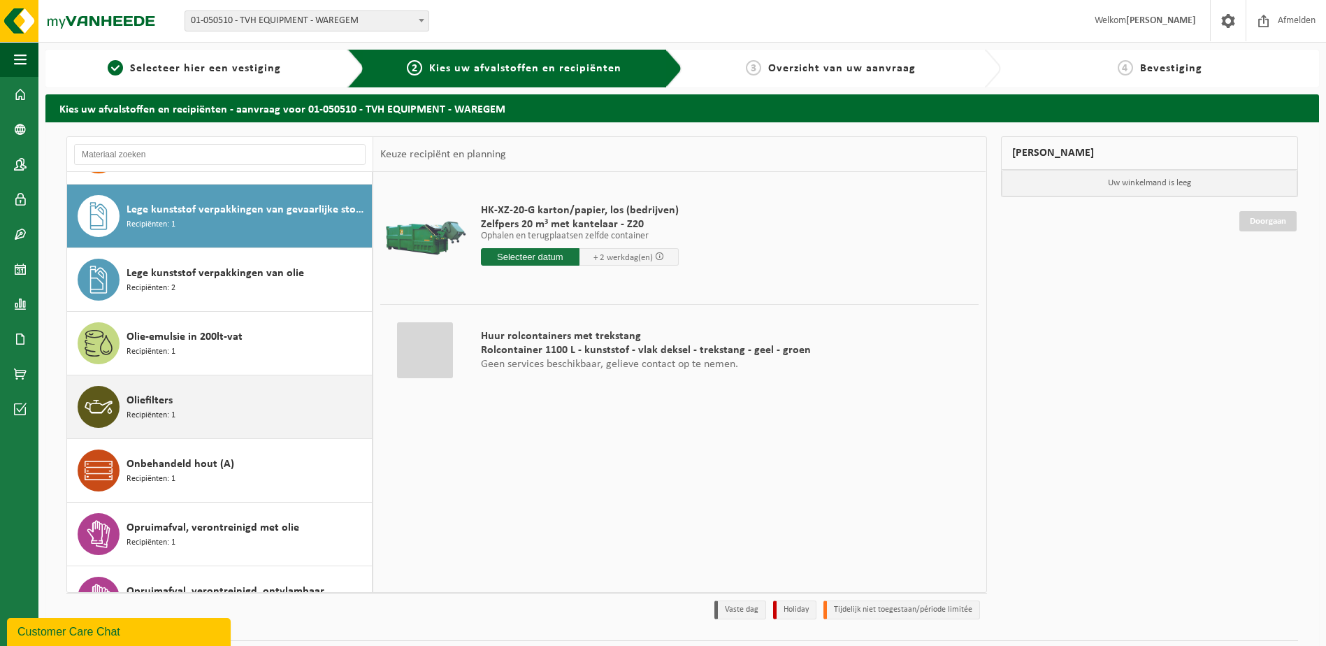
scroll to position [445, 0]
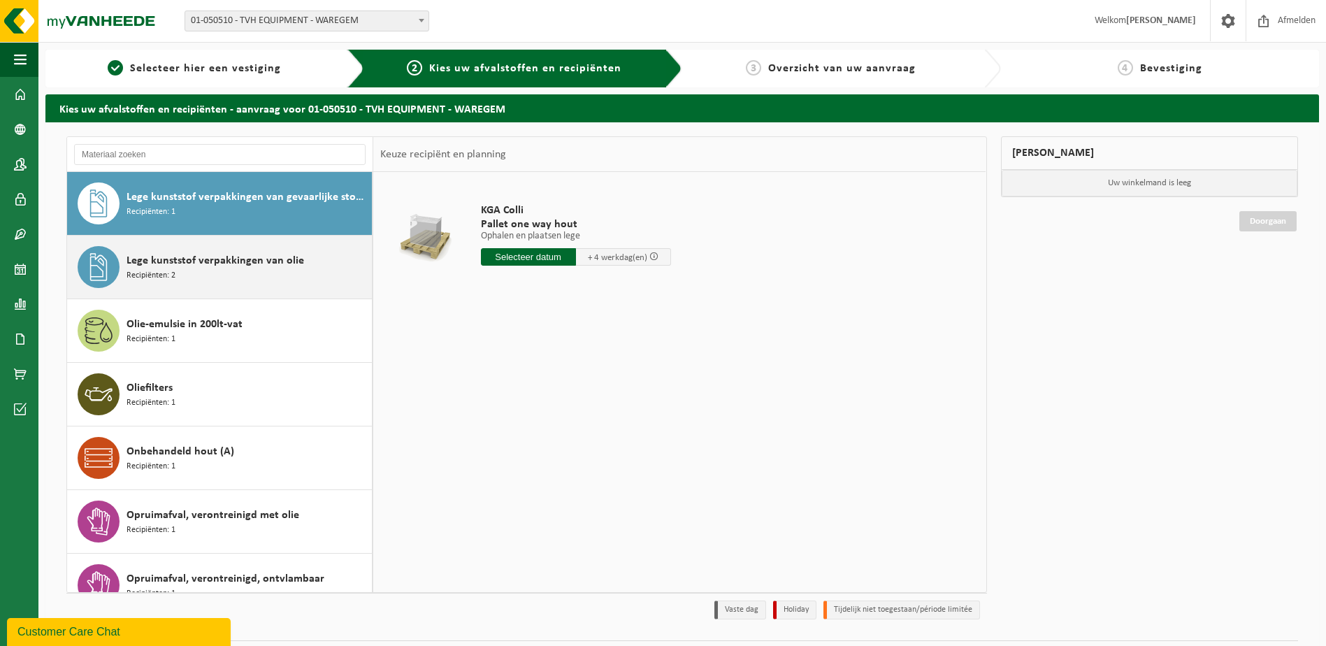
click at [242, 287] on div "Lege kunststof verpakkingen van olie Recipiënten: 2" at bounding box center [248, 267] width 242 height 42
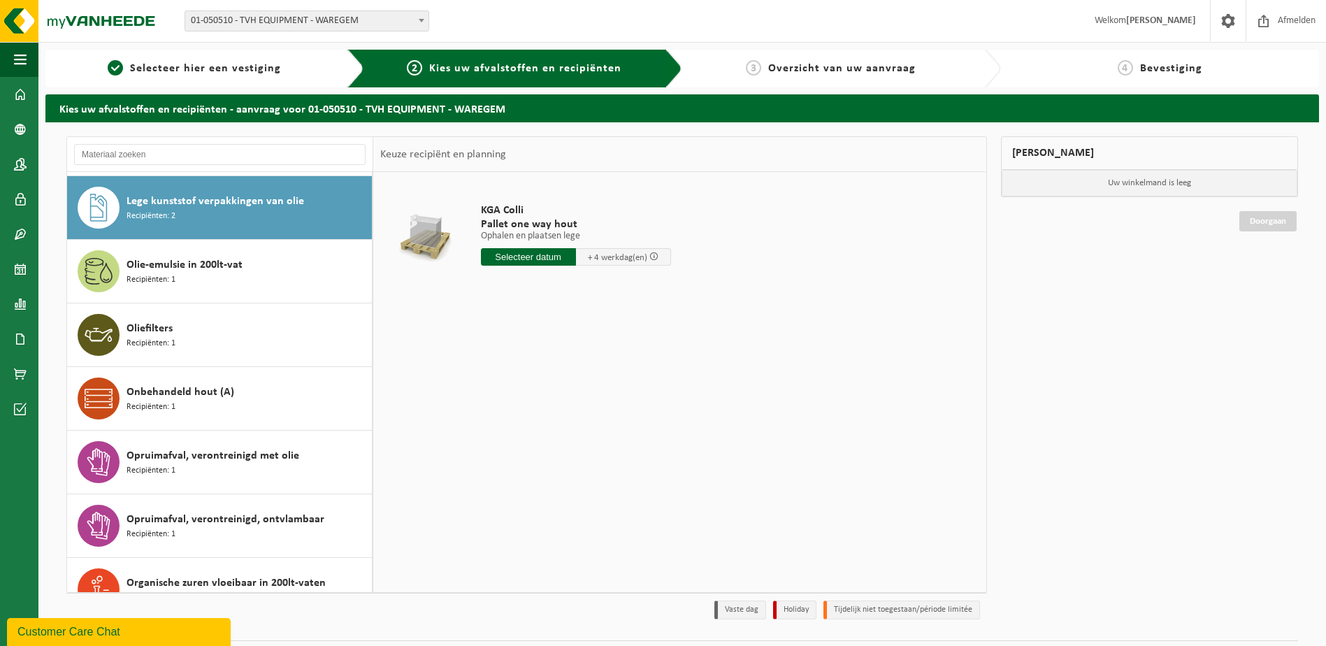
scroll to position [509, 0]
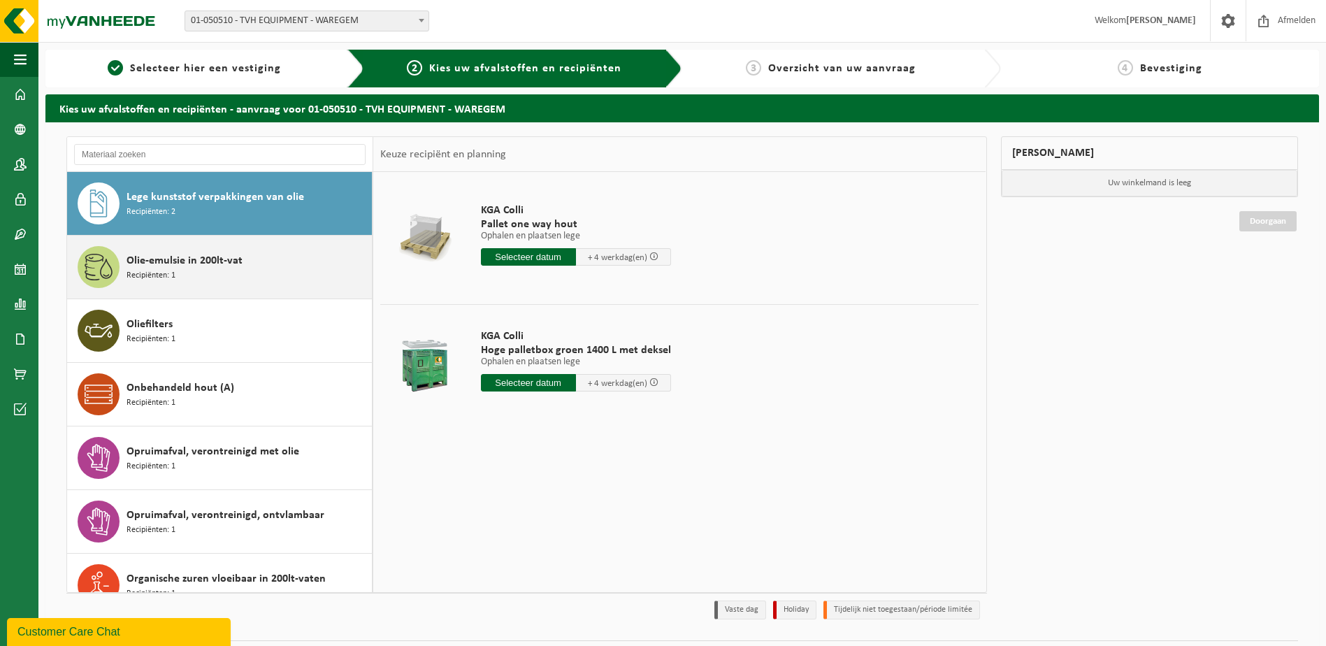
click at [227, 289] on div "Olie-emulsie in 200lt-vat Recipiënten: 1" at bounding box center [220, 267] width 306 height 63
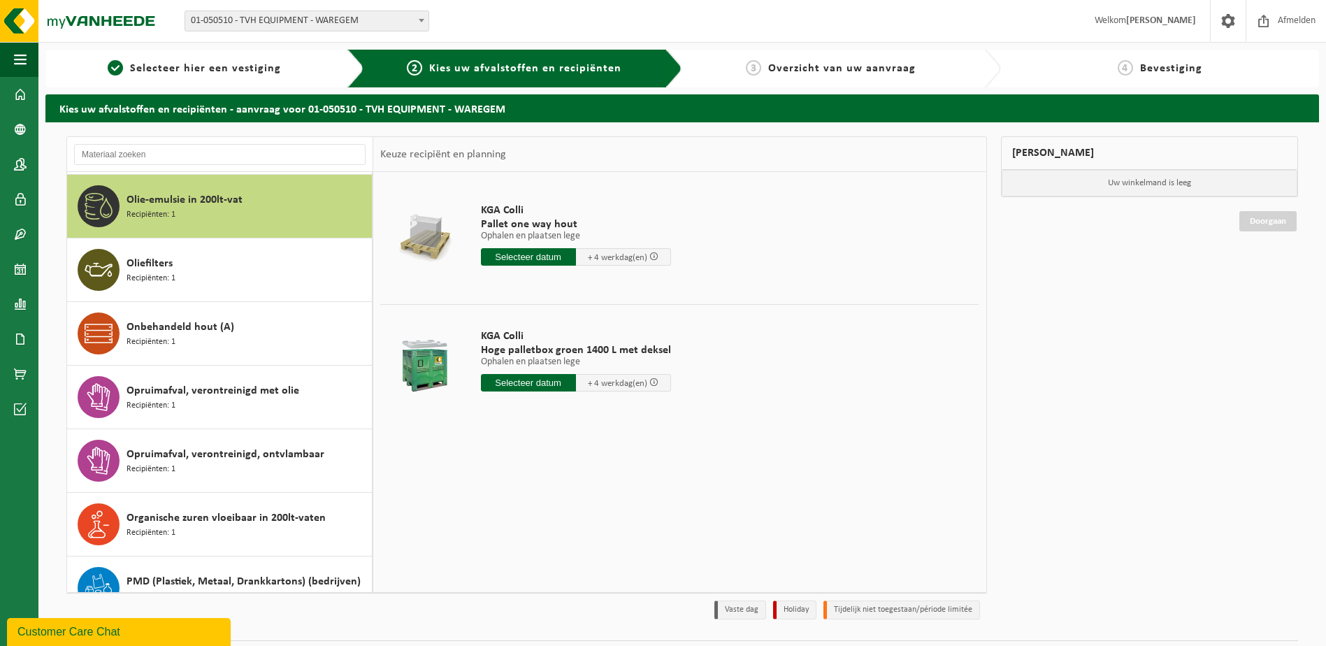
scroll to position [573, 0]
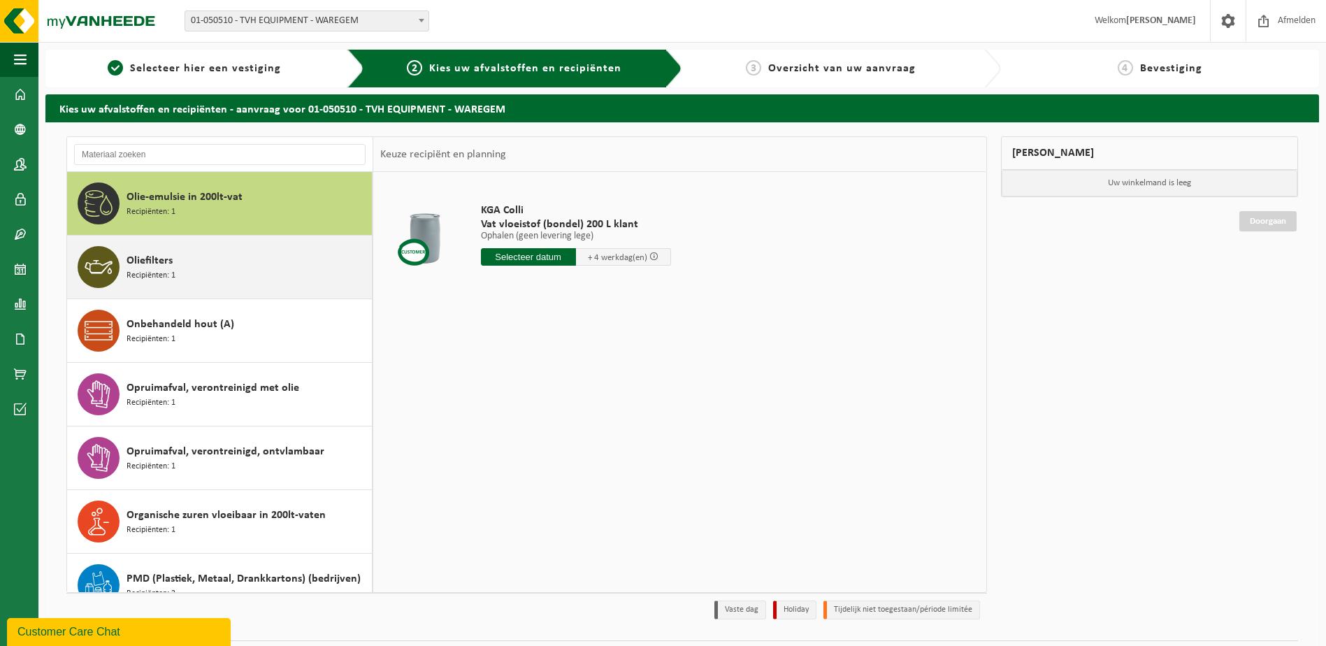
click at [231, 268] on div "Oliefilters Recipiënten: 1" at bounding box center [248, 267] width 242 height 42
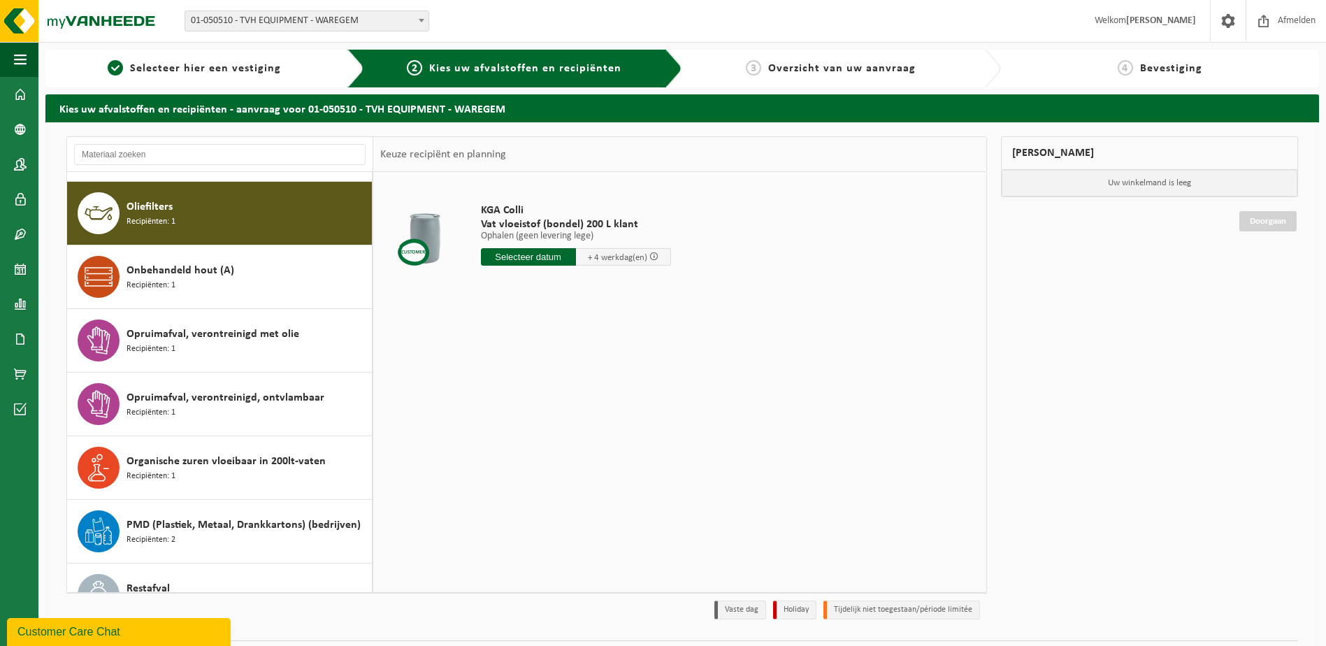
scroll to position [636, 0]
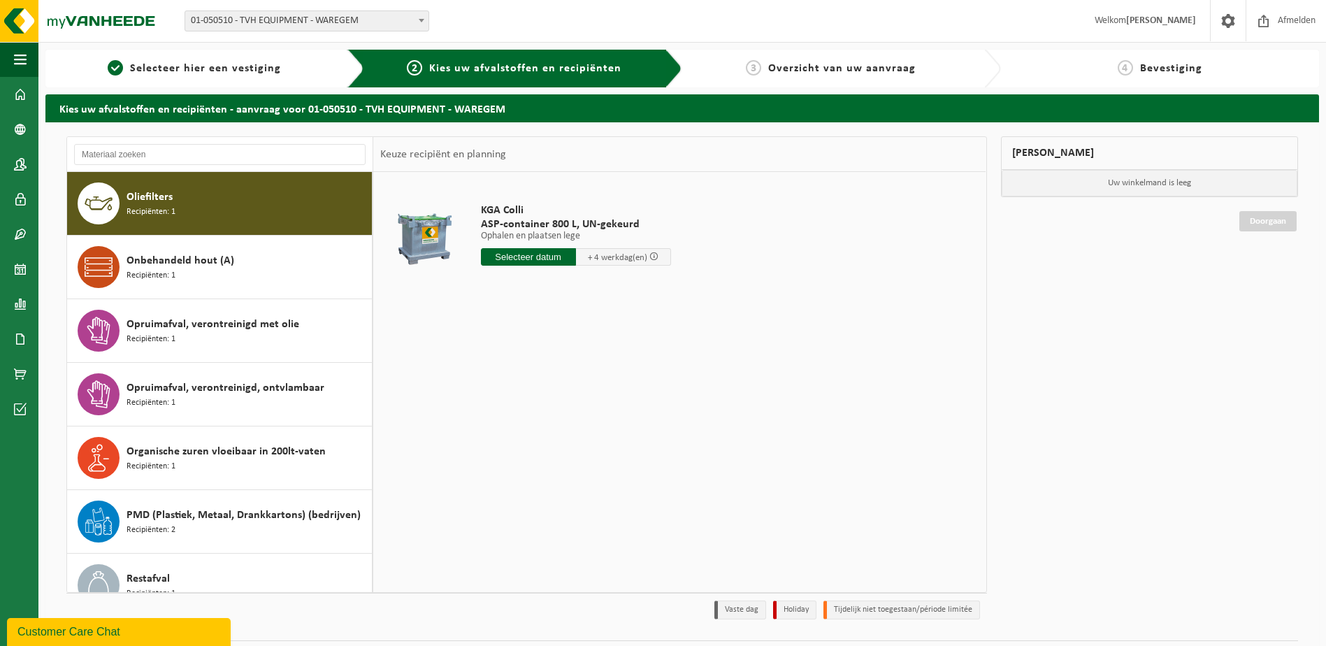
click at [231, 268] on div "Onbehandeld hout (A) Recipiënten: 1" at bounding box center [248, 267] width 242 height 42
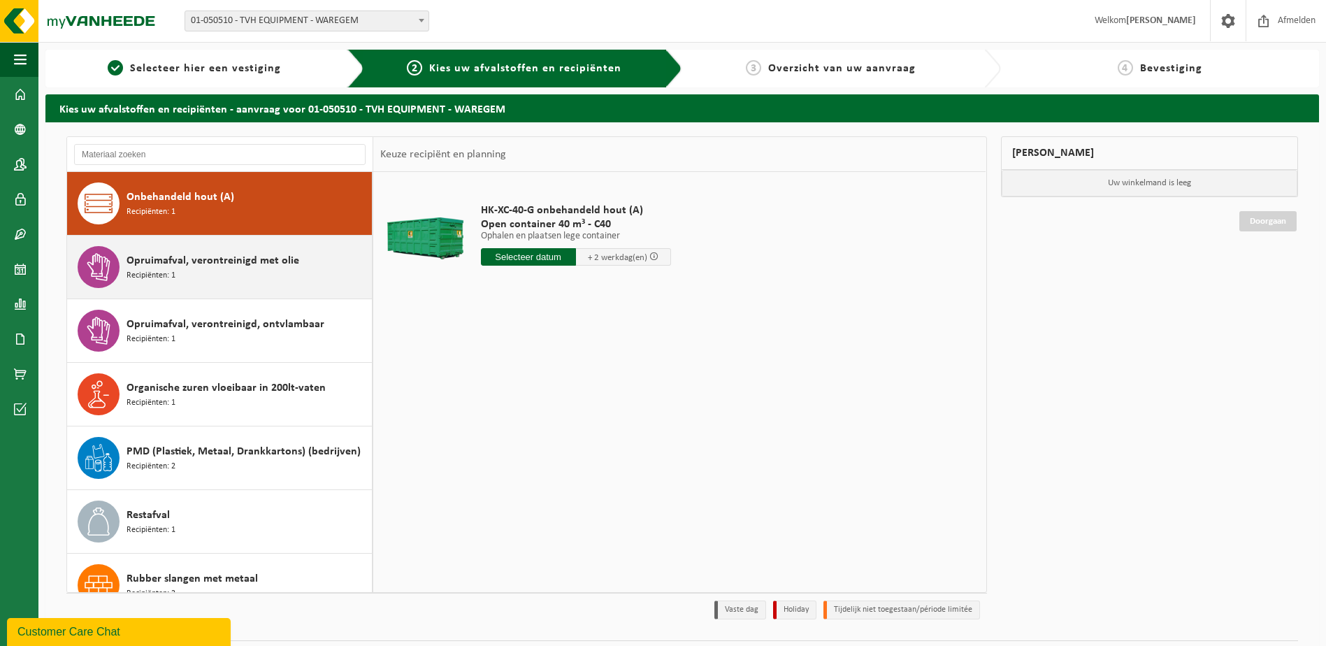
click at [226, 282] on div "Opruimafval, verontreinigd met olie Recipiënten: 1" at bounding box center [248, 267] width 242 height 42
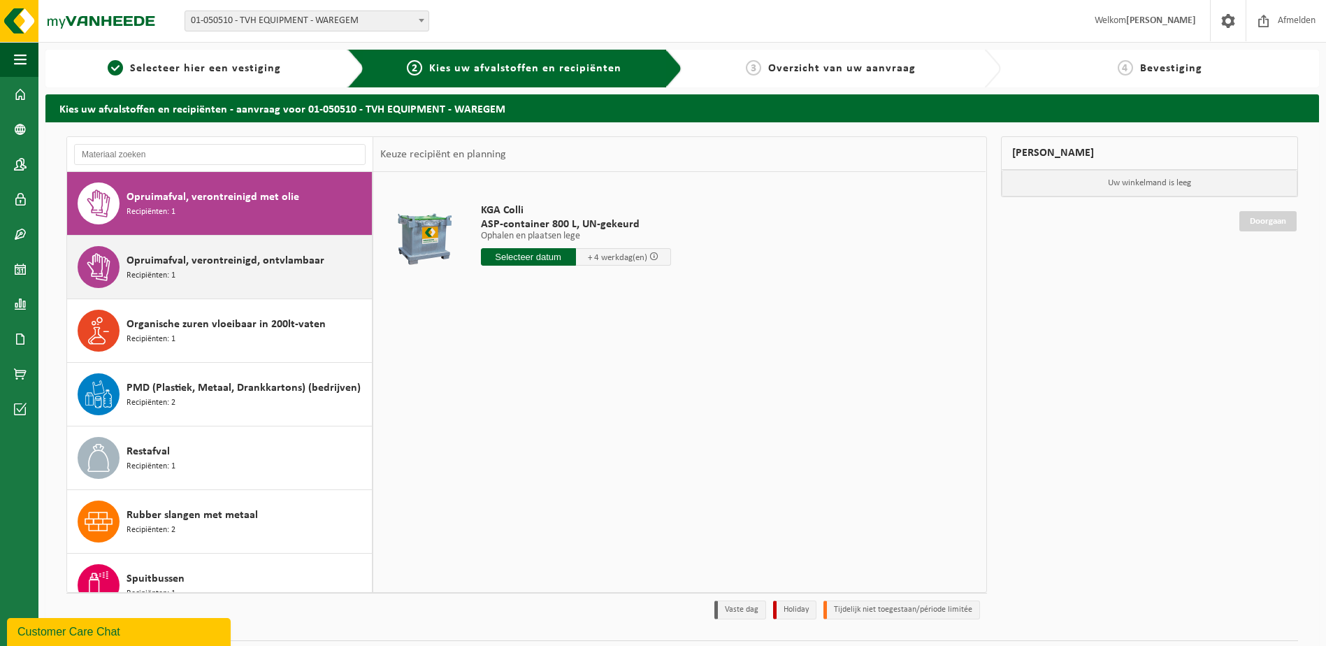
click at [226, 283] on div "Opruimafval, verontreinigd, ontvlambaar Recipiënten: 1" at bounding box center [248, 267] width 242 height 42
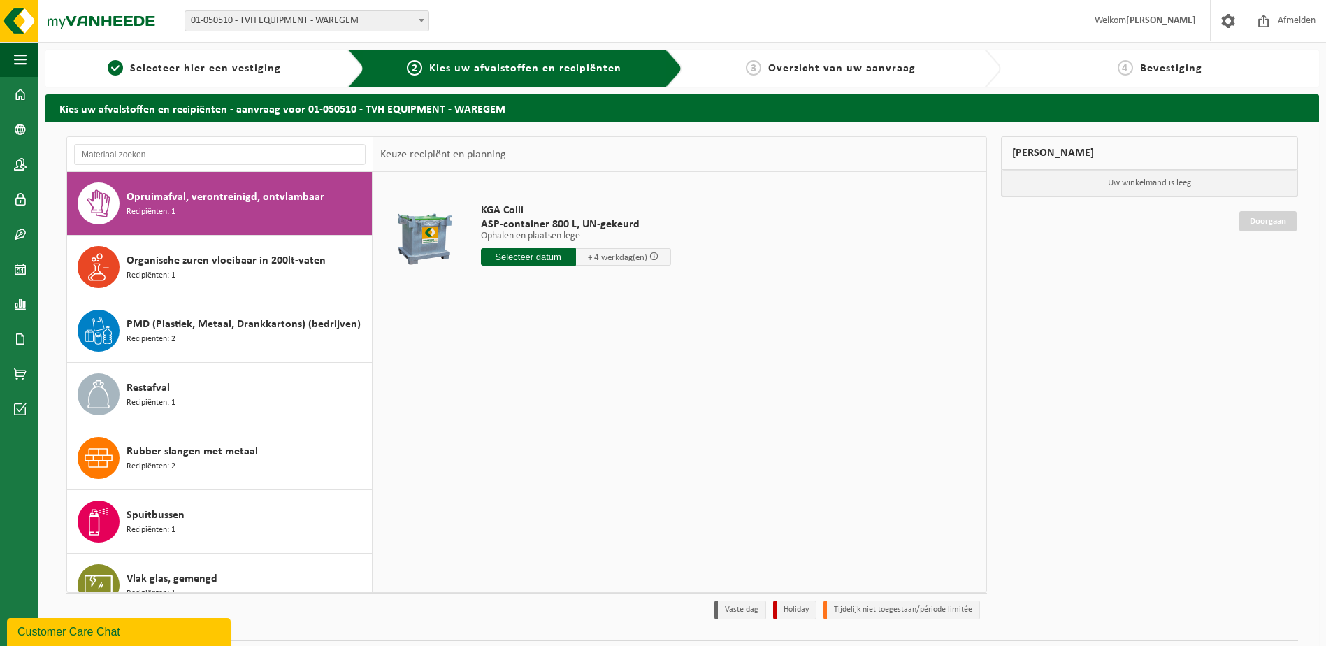
click at [226, 283] on div "Organische zuren vloeibaar in 200lt-vaten Recipiënten: 1" at bounding box center [248, 267] width 242 height 42
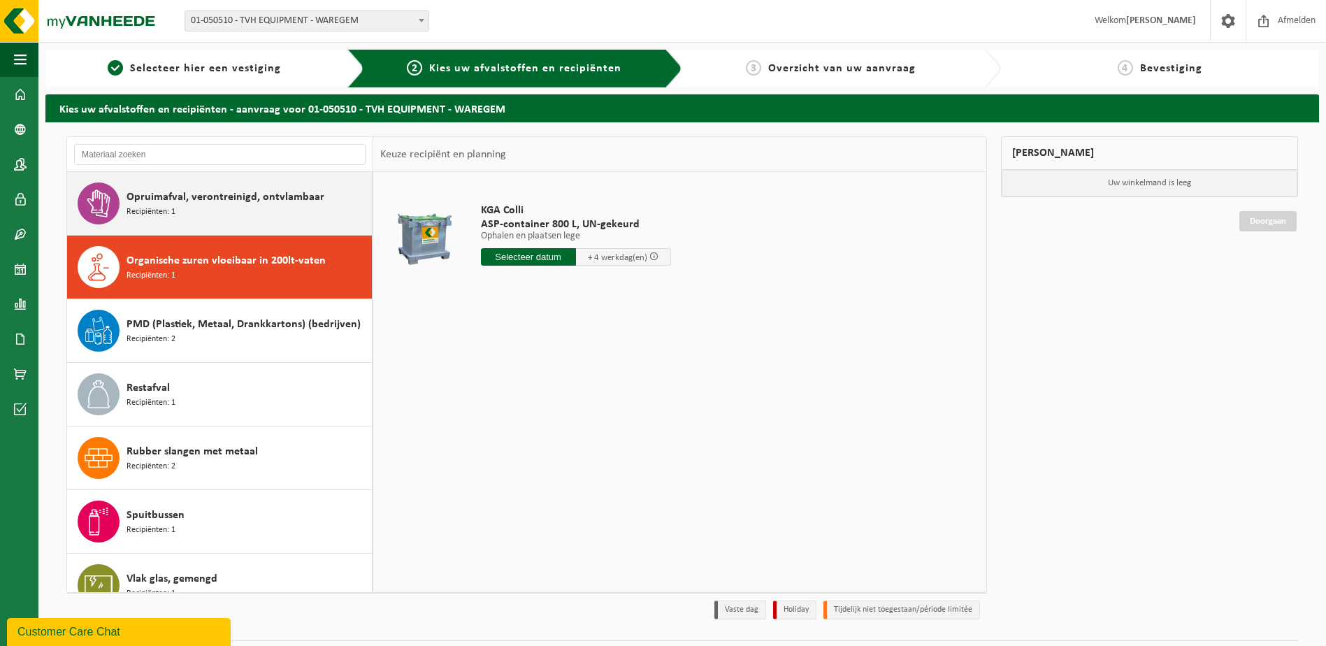
scroll to position [852, 0]
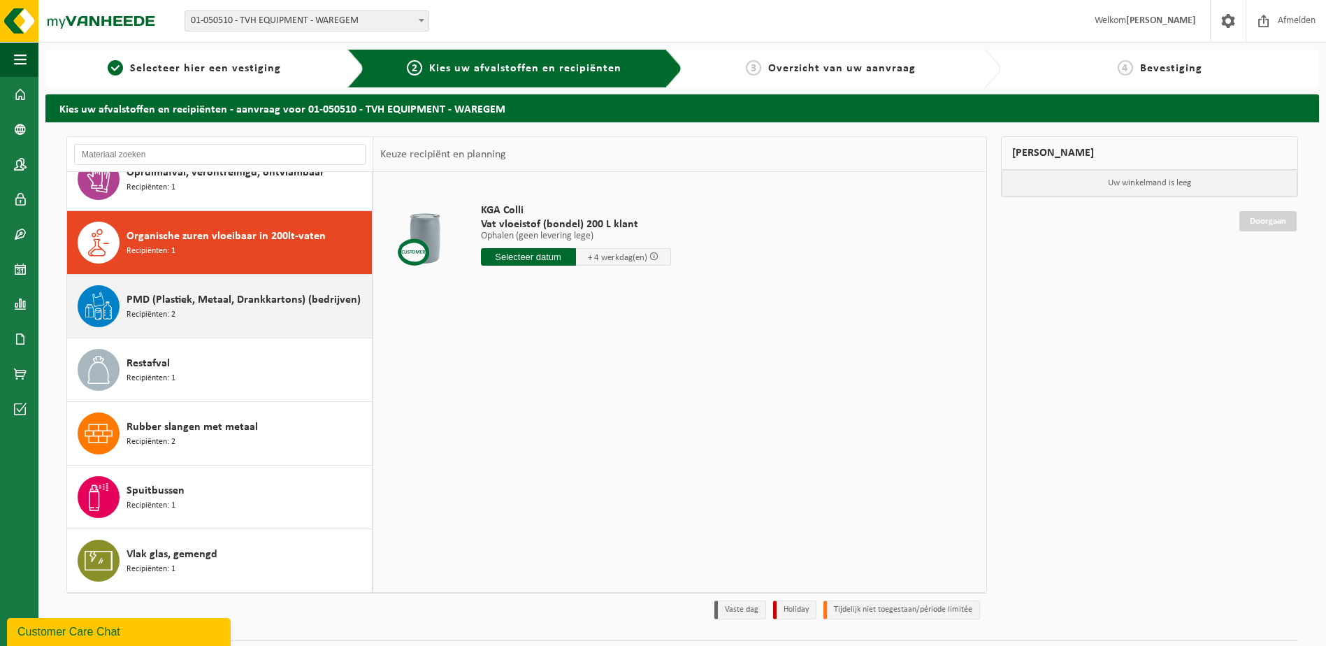
click at [216, 308] on span "PMD (Plastiek, Metaal, Drankkartons) (bedrijven)" at bounding box center [244, 300] width 234 height 17
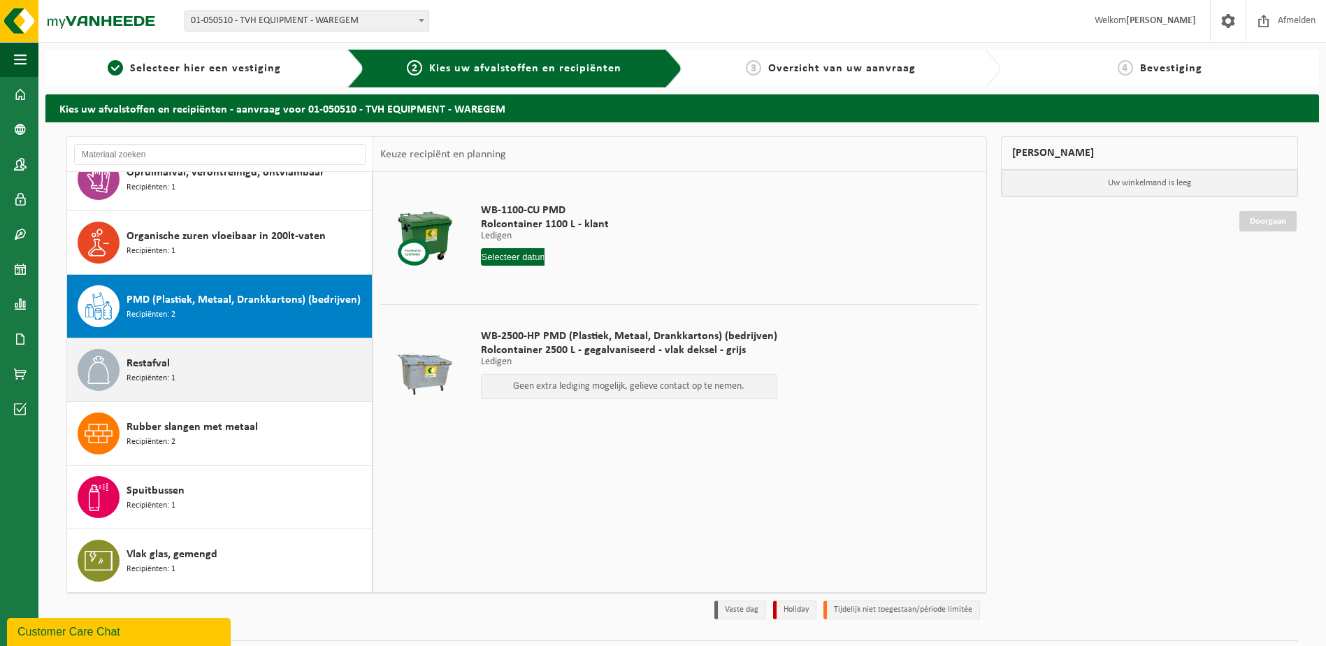
click at [223, 357] on div "Restafval Recipiënten: 1" at bounding box center [248, 370] width 242 height 42
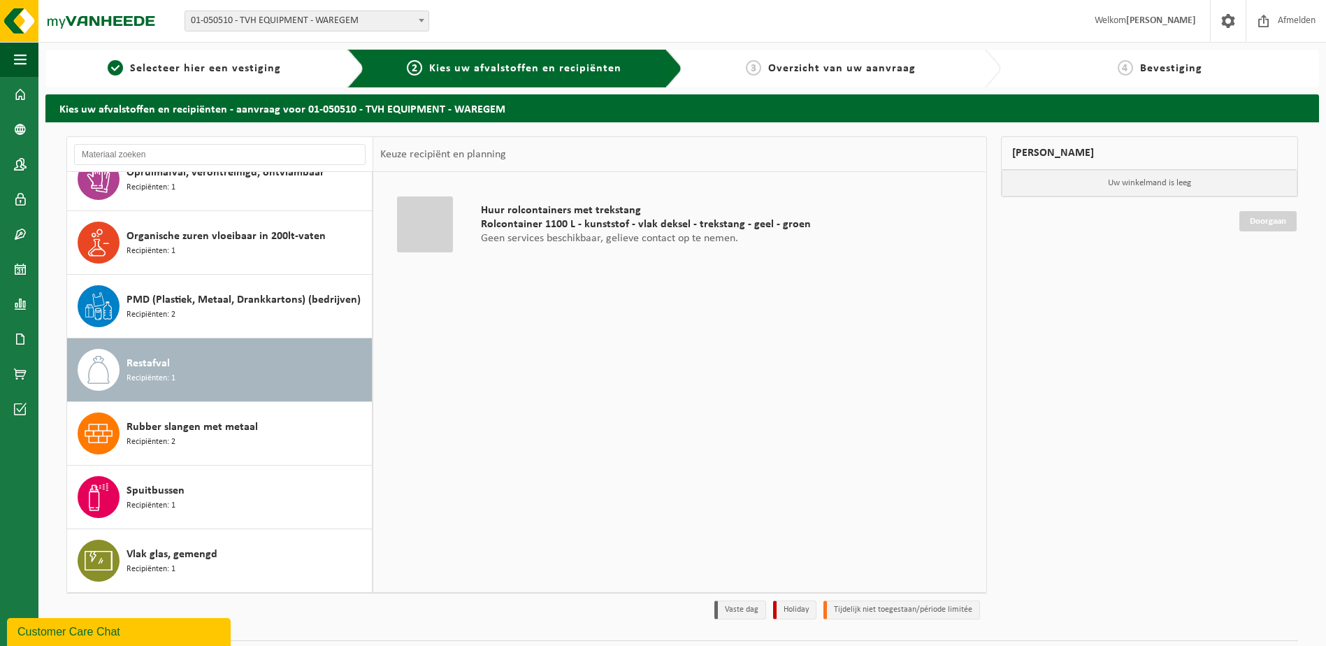
drag, startPoint x: 229, startPoint y: 425, endPoint x: 654, endPoint y: 479, distance: 428.5
click at [654, 479] on div "Huur rolcontainers met trekstang Rolcontainer 1100 L - kunststof - vlak deksel …" at bounding box center [679, 382] width 612 height 420
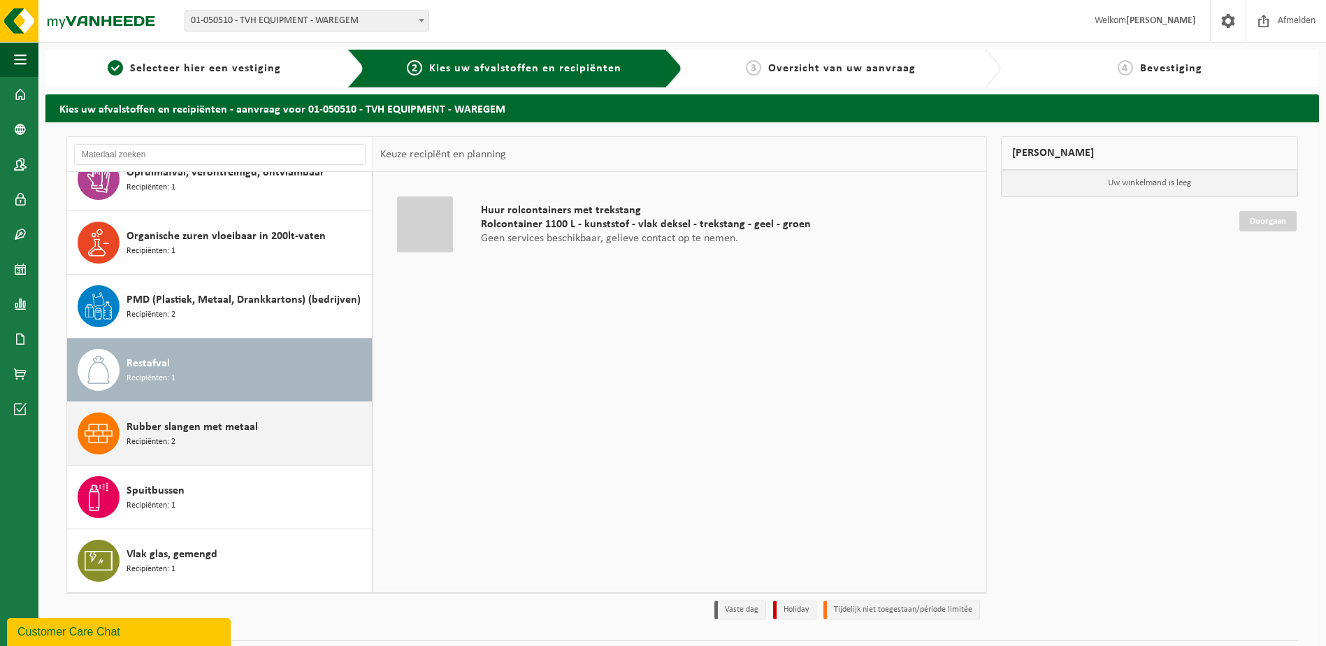
click at [250, 438] on div "Rubber slangen met metaal Recipiënten: 2" at bounding box center [248, 434] width 242 height 42
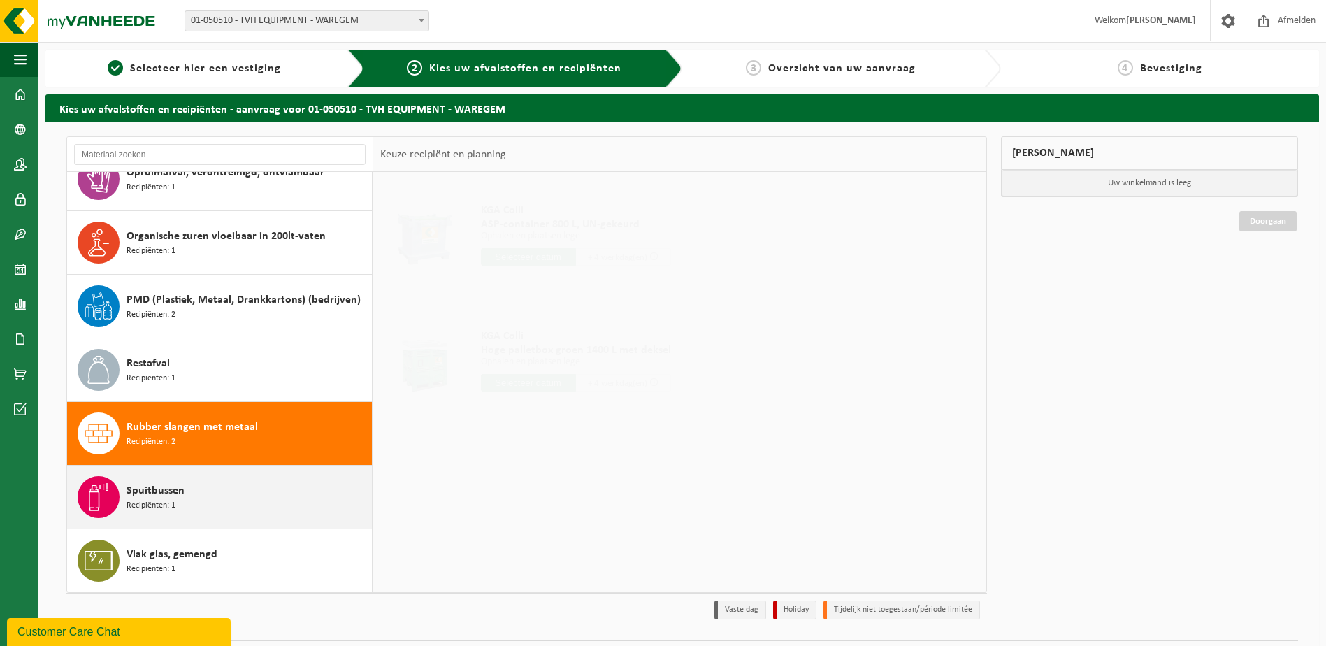
click at [254, 505] on div "Spuitbussen Recipiënten: 1" at bounding box center [248, 497] width 242 height 42
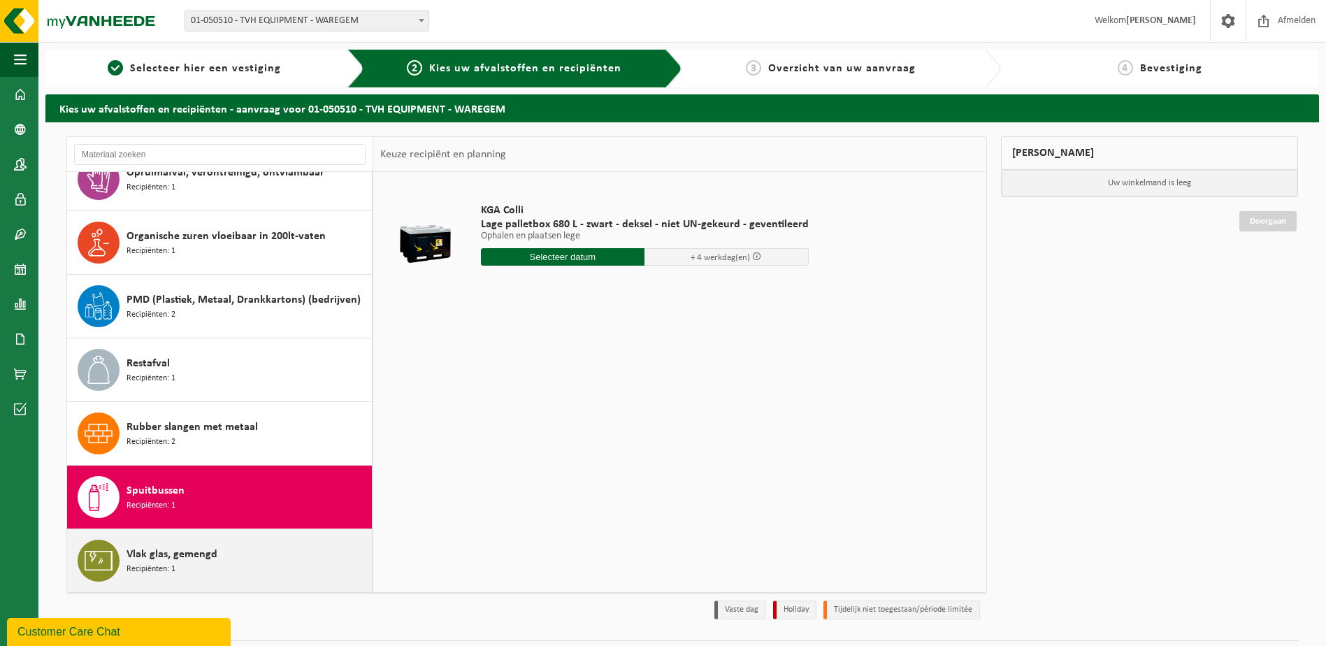
click at [238, 553] on div "Vlak glas, gemengd Recipiënten: 1" at bounding box center [248, 561] width 242 height 42
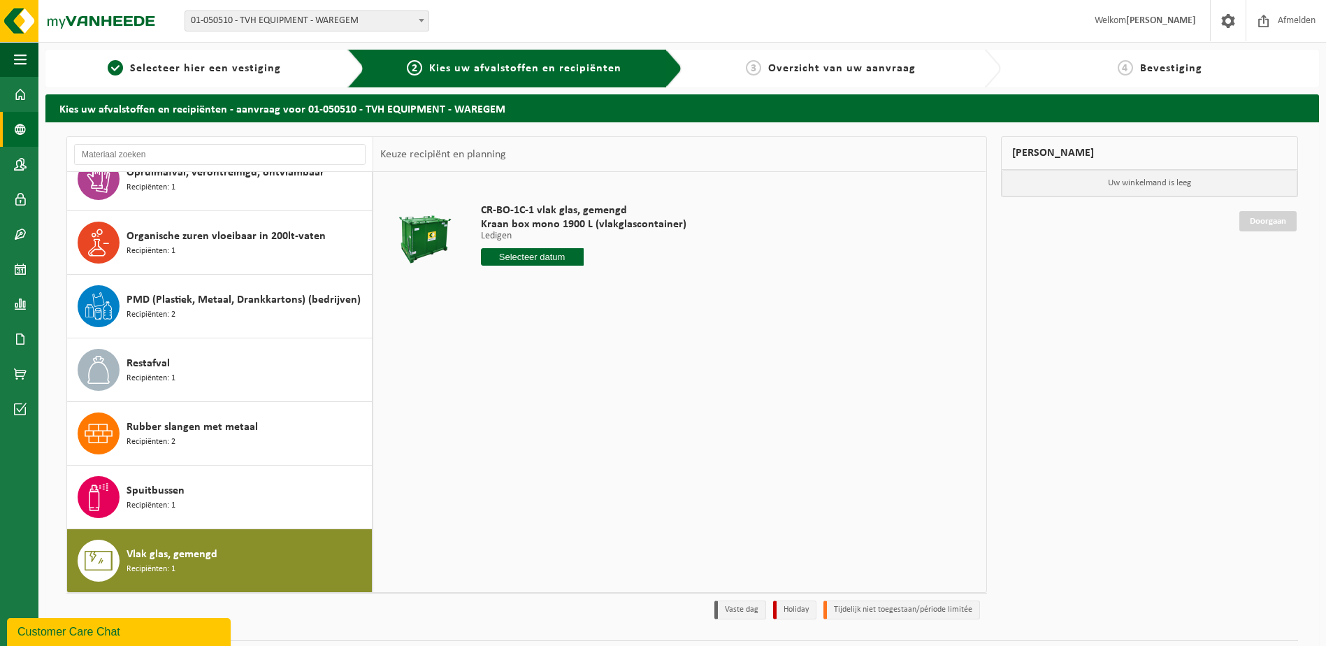
click at [20, 125] on span at bounding box center [20, 129] width 13 height 35
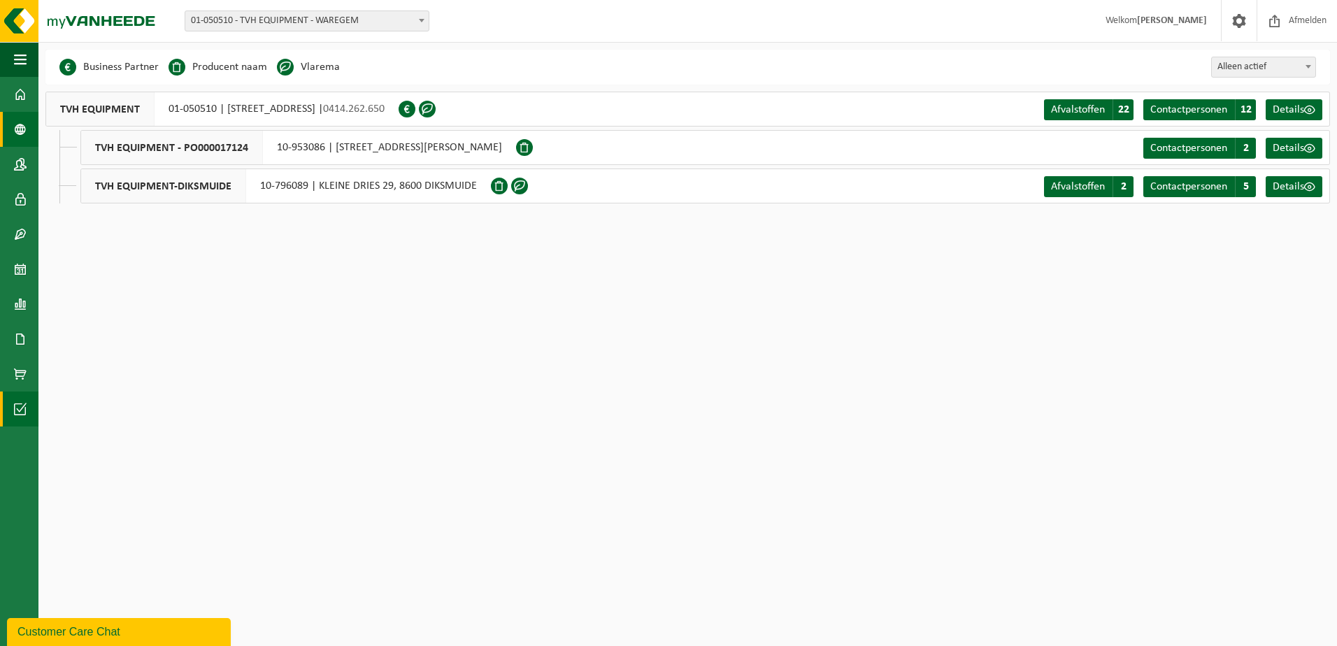
click at [20, 410] on span at bounding box center [20, 409] width 13 height 35
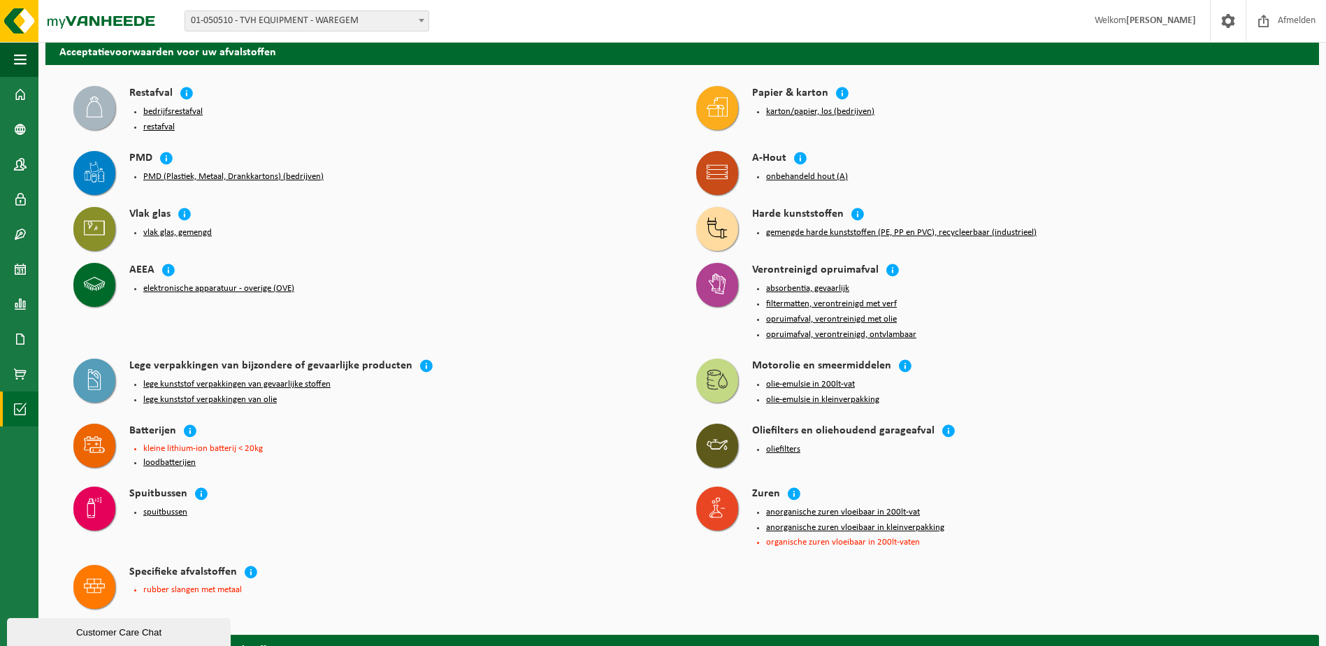
scroll to position [70, 0]
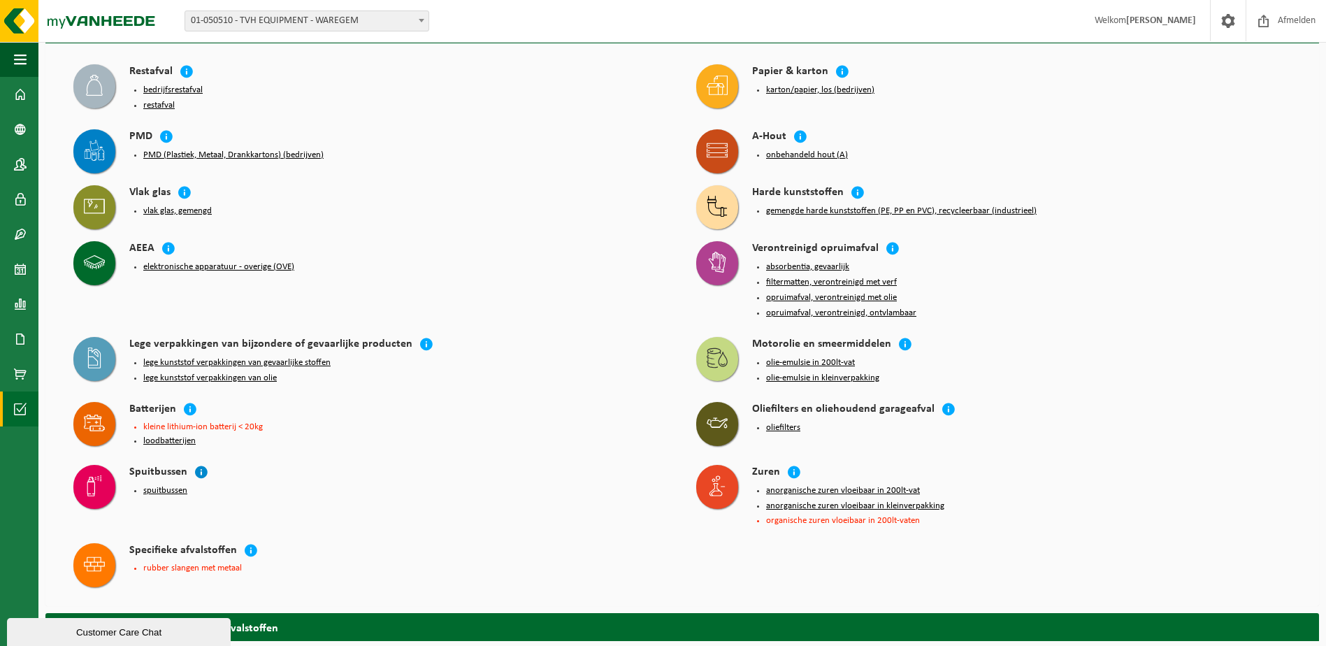
click at [199, 465] on icon at bounding box center [201, 472] width 14 height 14
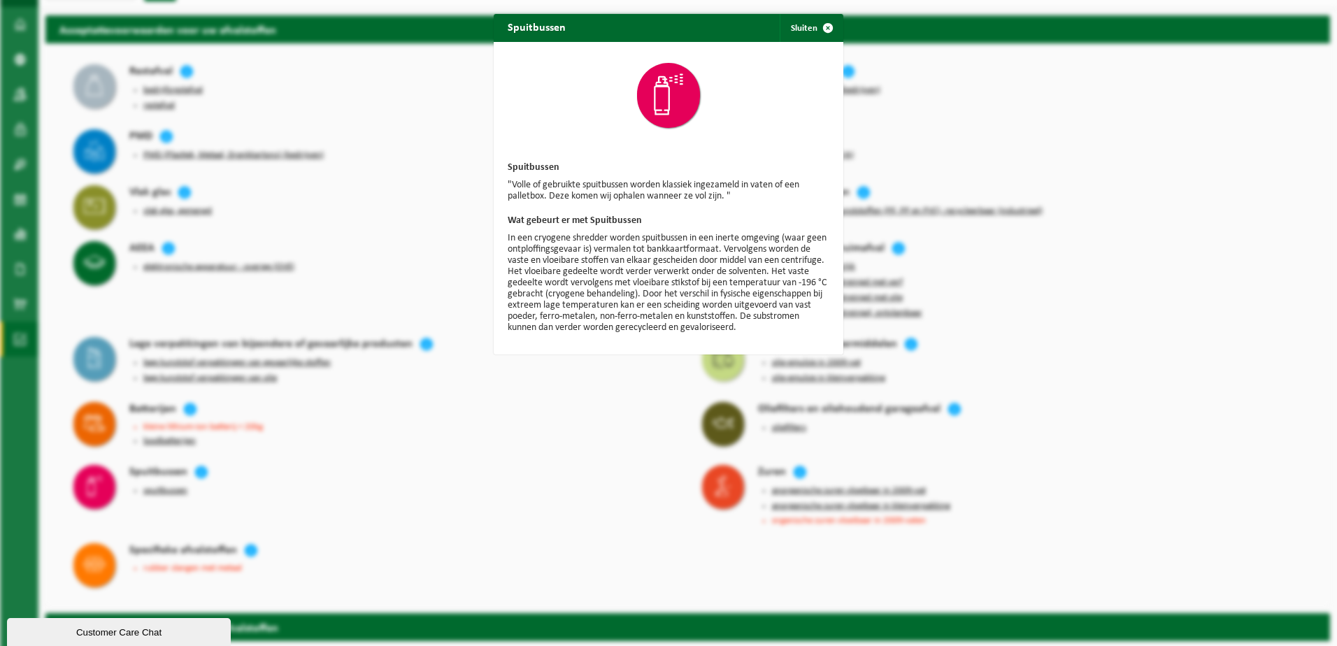
click at [455, 439] on div "Spuitbussen Sluiten Spuitbussen "Volle of gebruikte spuitbussen worden klassiek…" at bounding box center [668, 323] width 1337 height 646
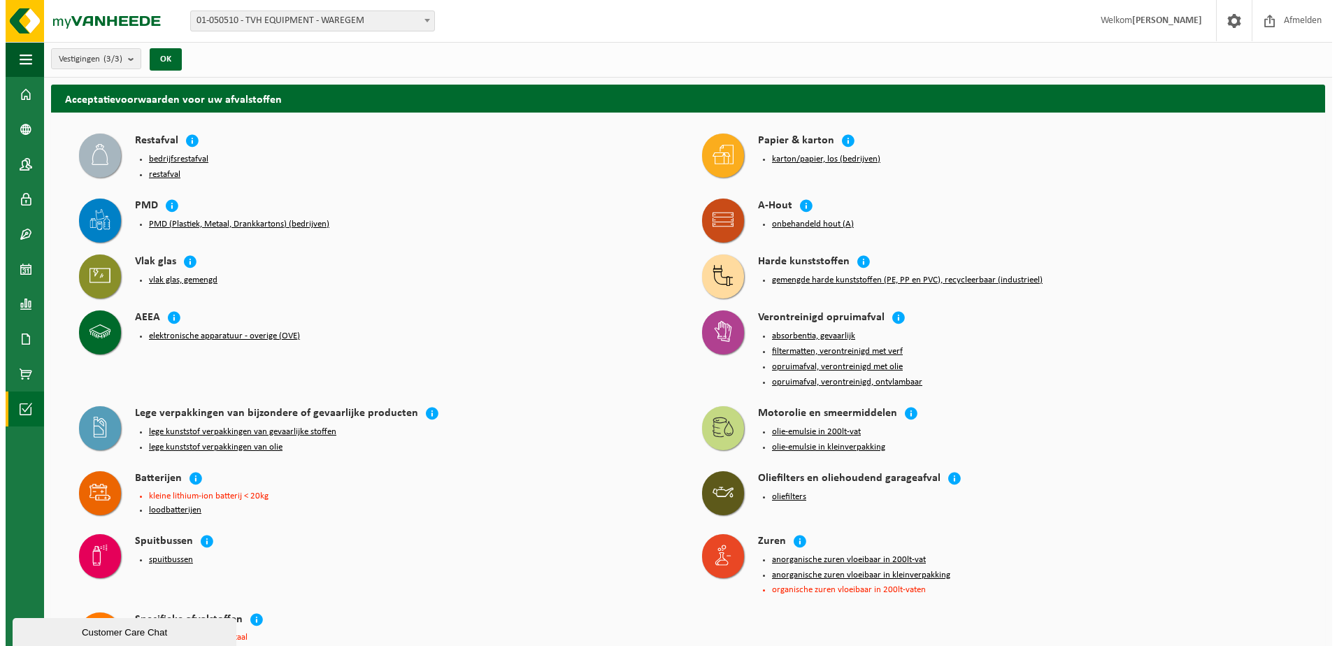
scroll to position [0, 0]
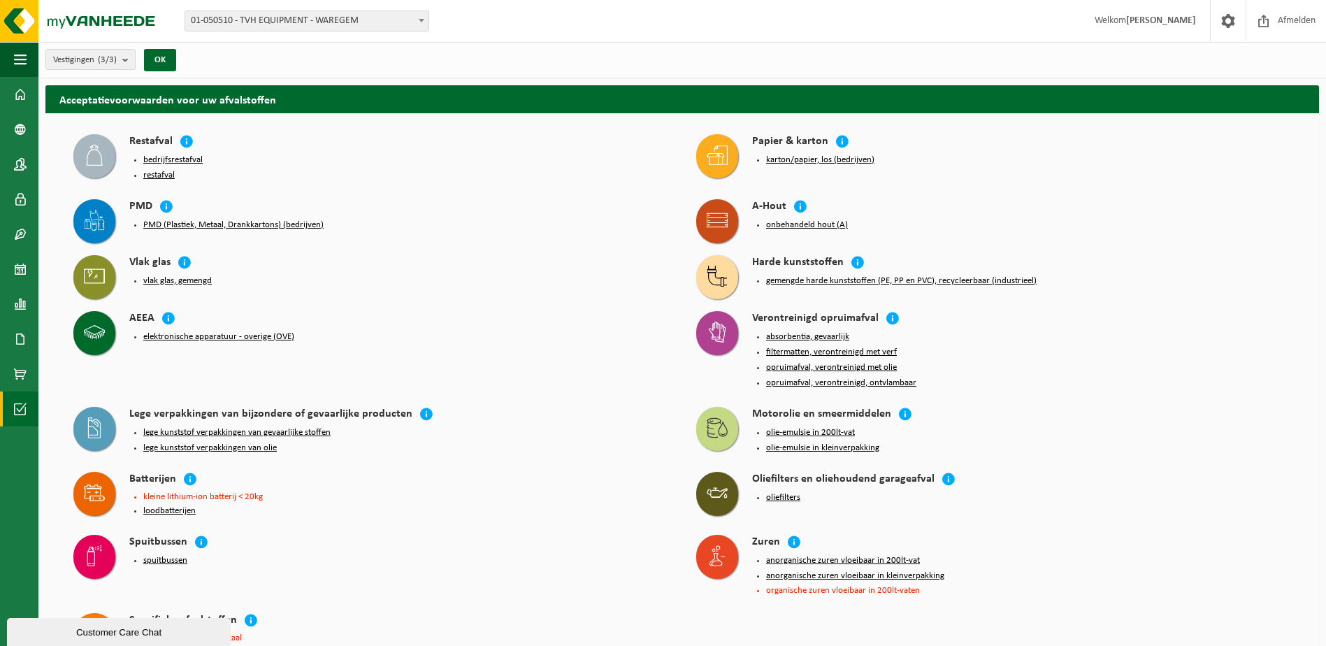
click at [320, 427] on button "lege kunststof verpakkingen van gevaarlijke stoffen" at bounding box center [236, 432] width 187 height 11
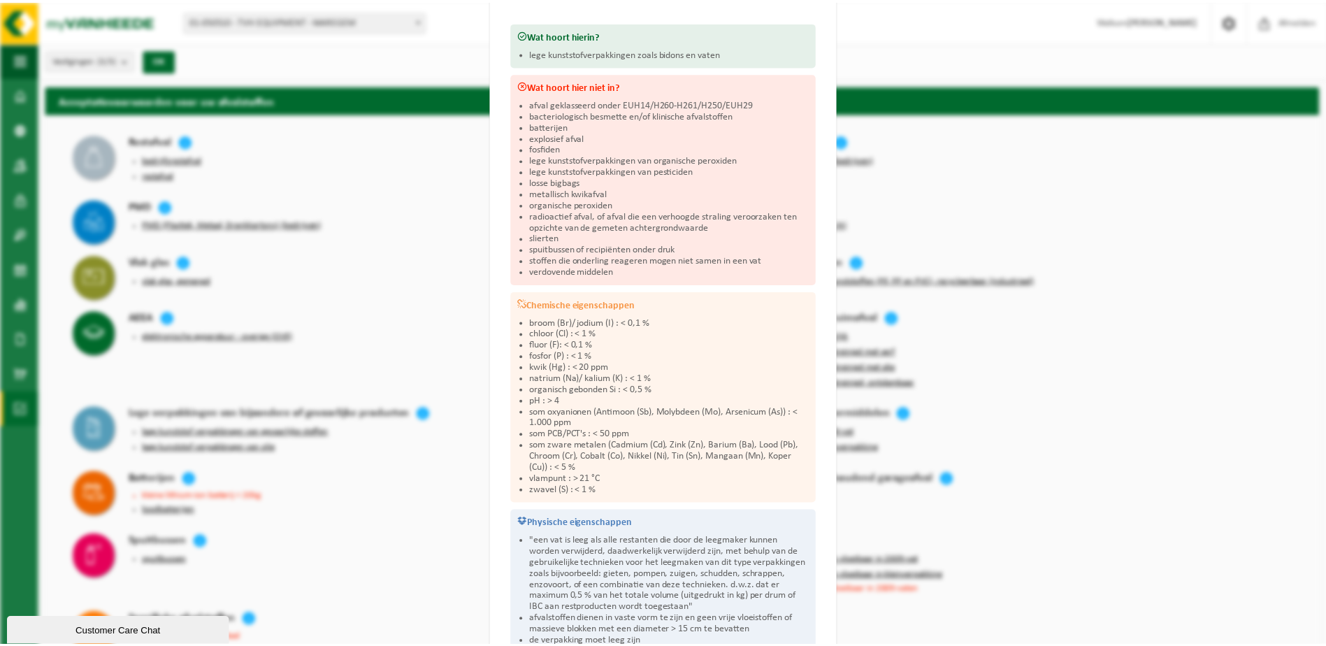
scroll to position [210, 0]
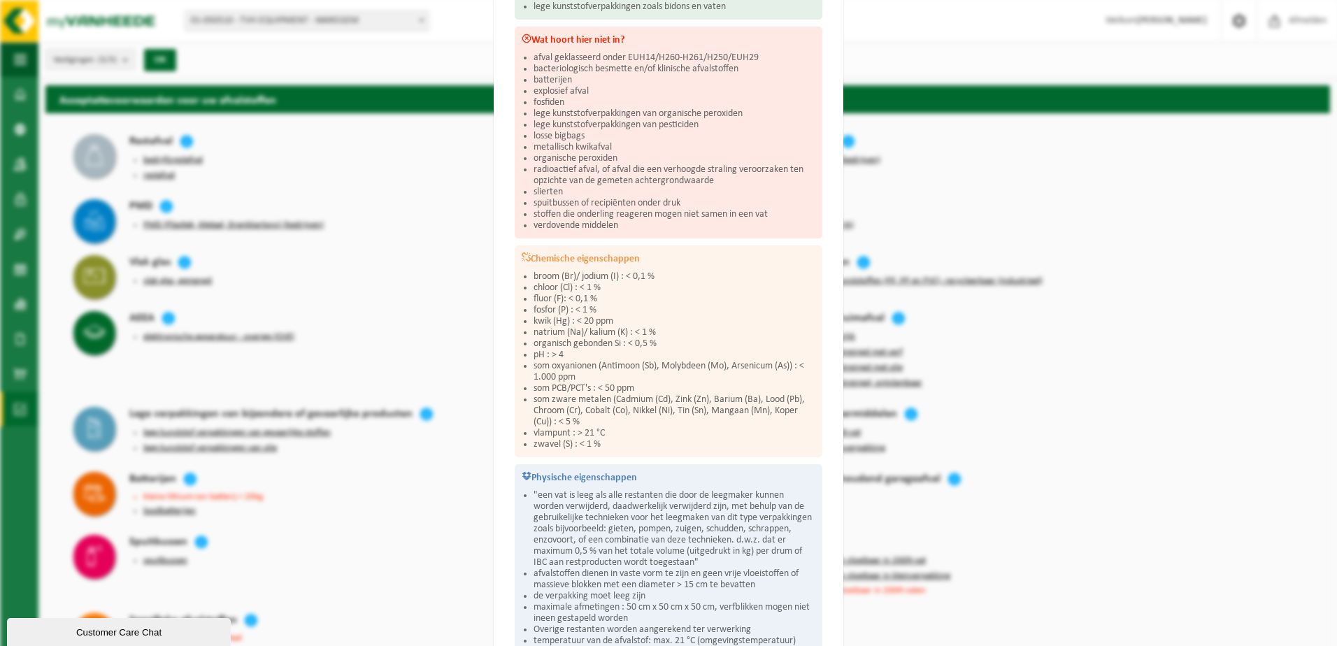
click at [1165, 362] on div "Lege kunststof verpakkingen van gevaarlijke stoffen Sluiten Acceptatievoorwaard…" at bounding box center [668, 323] width 1337 height 646
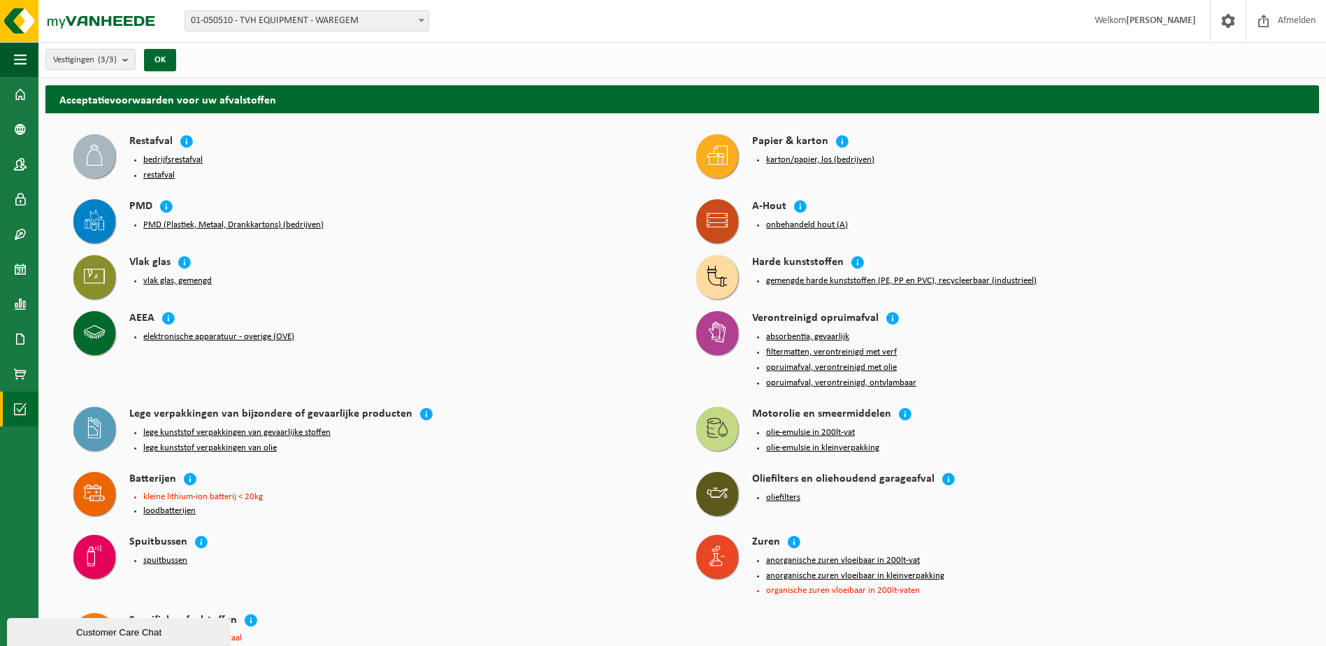
click at [559, 351] on div "AEEA elektronische apparatuur - overige (OVE)" at bounding box center [370, 332] width 609 height 56
click at [10, 97] on link "Dashboard" at bounding box center [19, 94] width 38 height 35
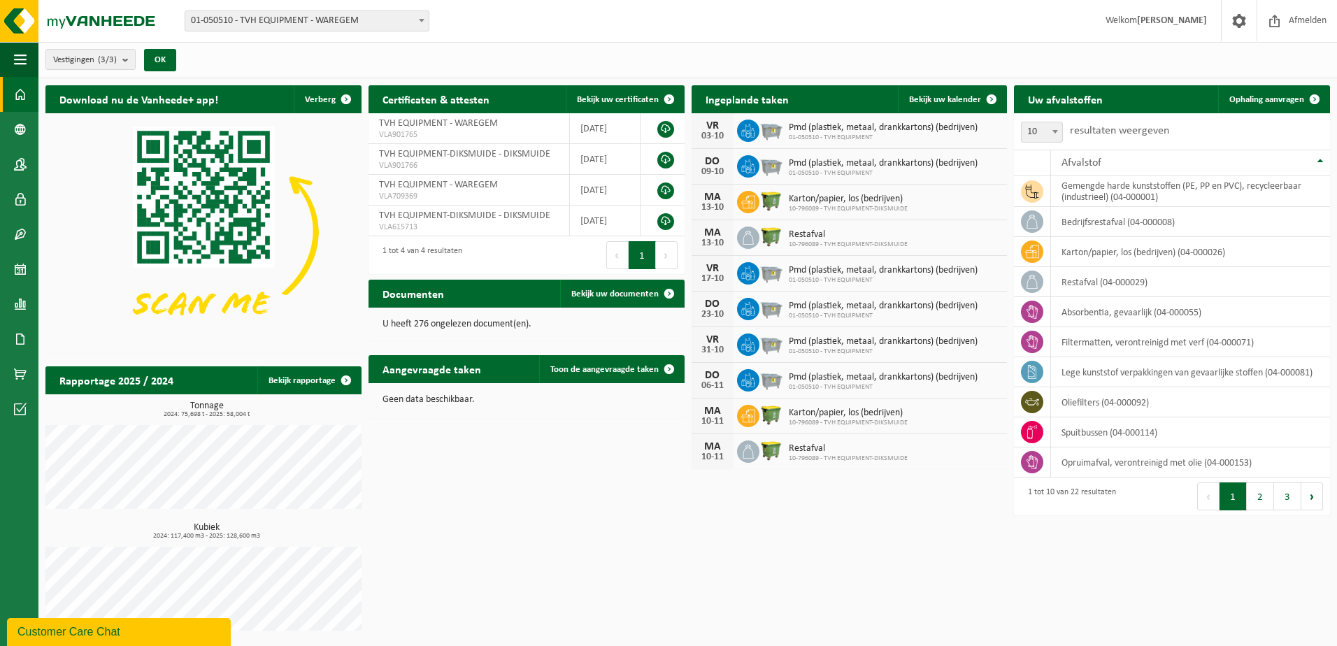
click at [163, 90] on h2 "Download nu de Vanheede+ app!" at bounding box center [138, 98] width 187 height 27
click at [157, 96] on h2 "Download nu de Vanheede+ app!" at bounding box center [138, 98] width 187 height 27
click at [188, 199] on img at bounding box center [203, 231] width 316 height 237
click at [570, 506] on div "Download nu de Vanheede+ app! Verberg Certificaten & attesten Bekijk uw certifi…" at bounding box center [687, 361] width 1291 height 566
click at [18, 220] on span at bounding box center [20, 234] width 13 height 35
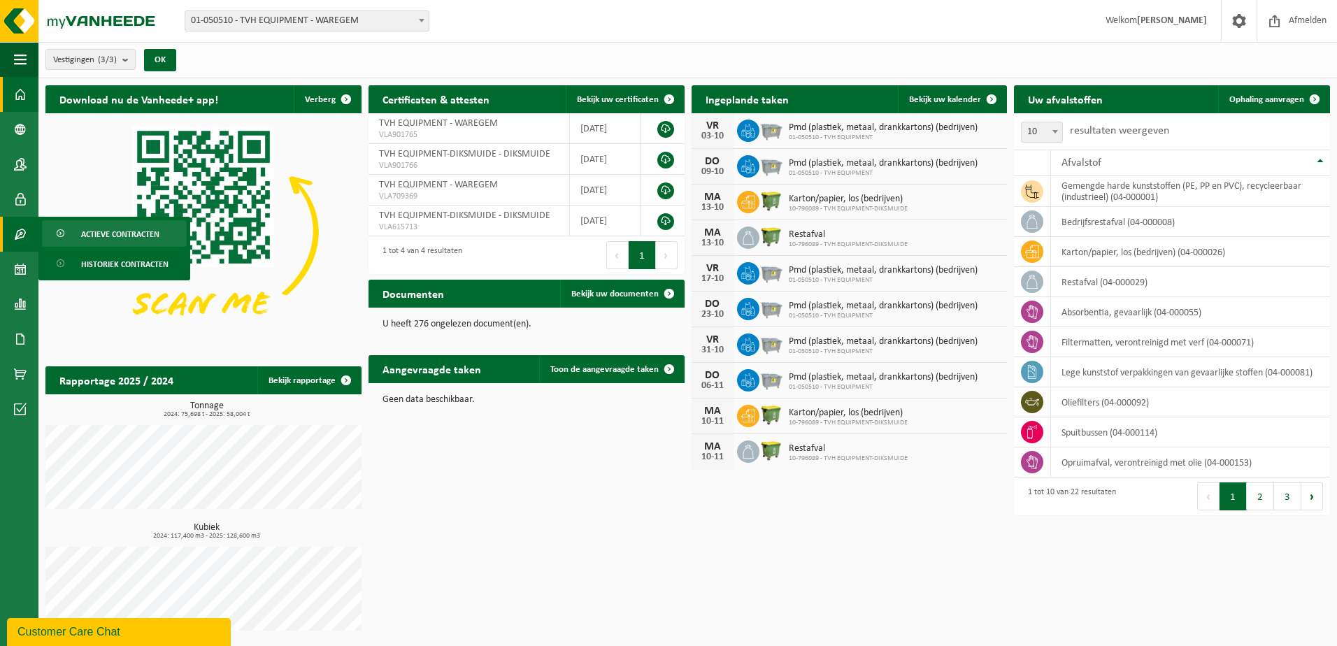
click at [123, 238] on span "Actieve contracten" at bounding box center [120, 234] width 78 height 27
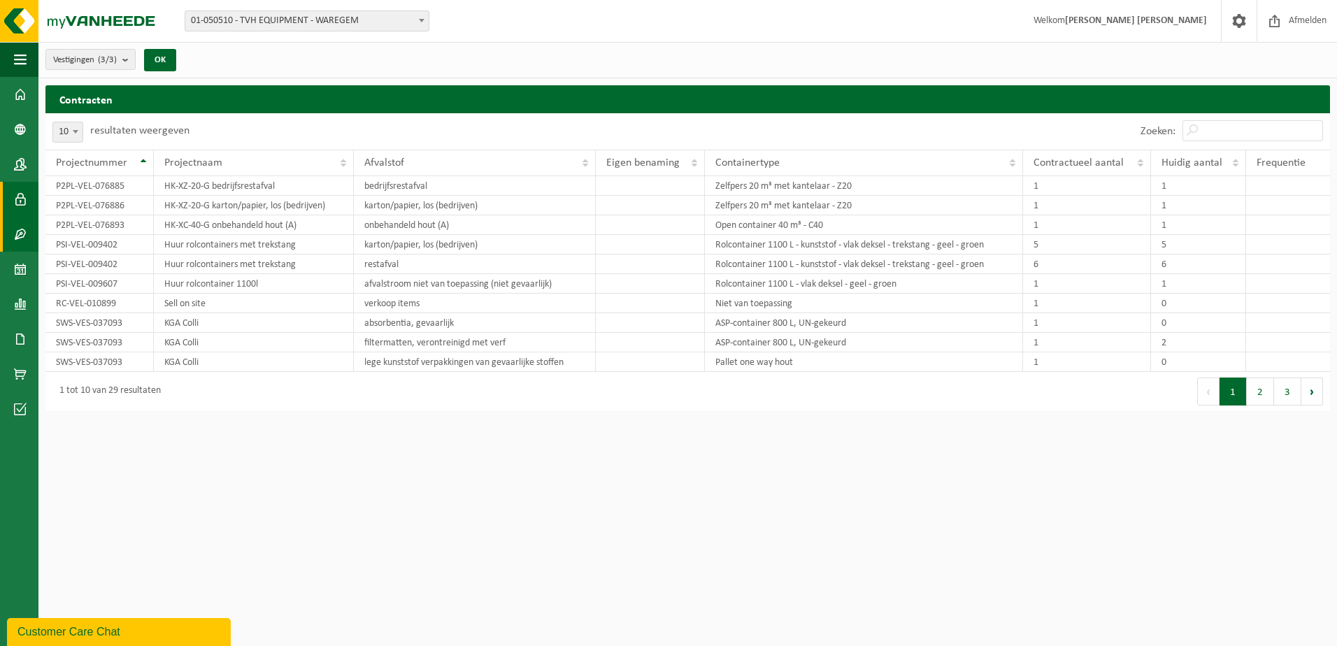
click at [15, 203] on span at bounding box center [20, 199] width 13 height 35
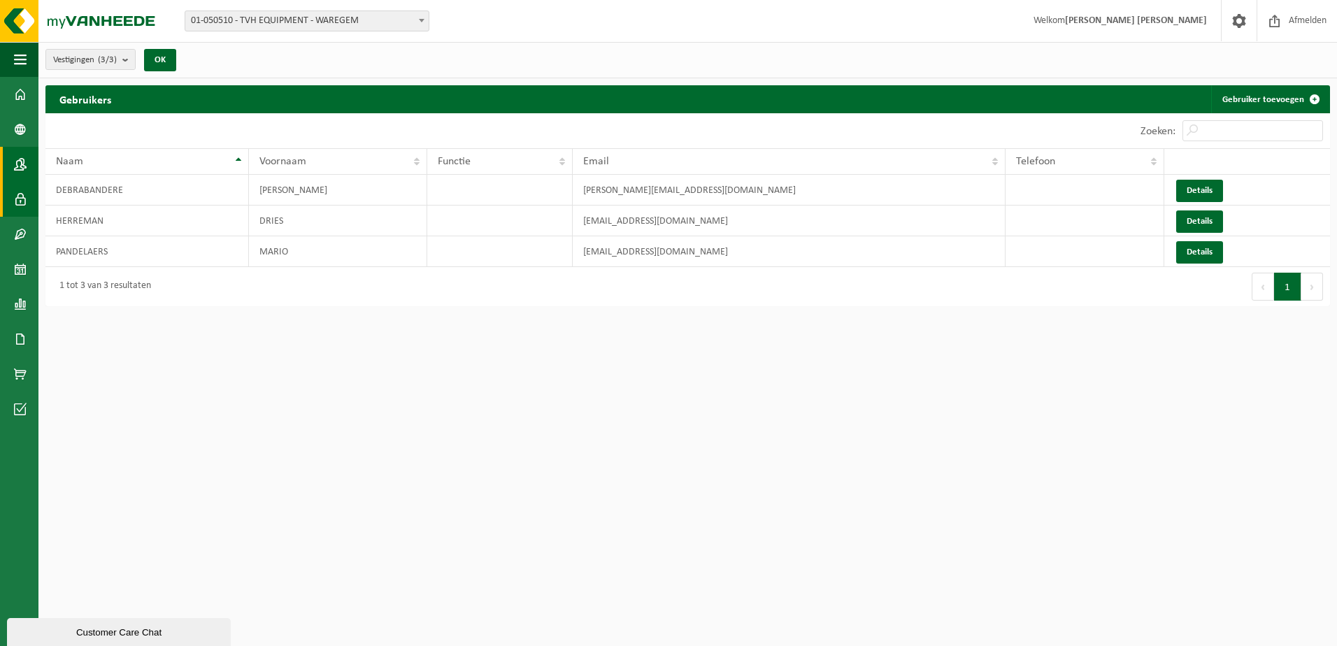
click at [17, 171] on span at bounding box center [20, 164] width 13 height 35
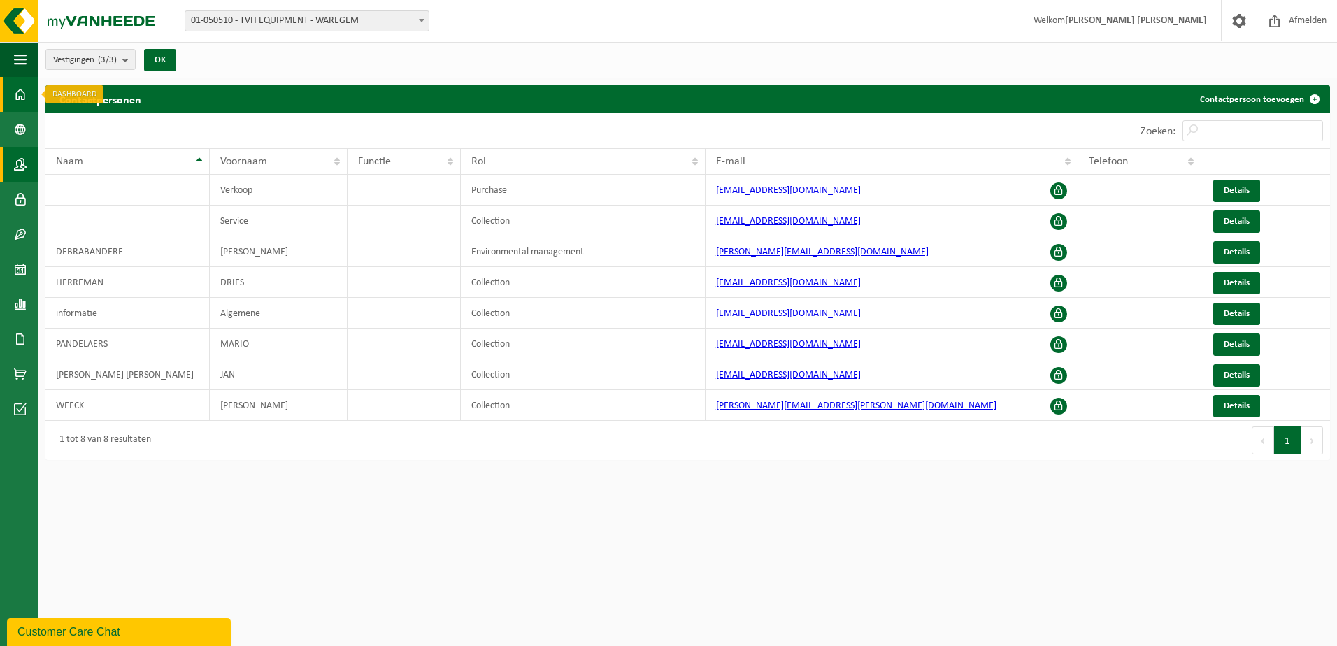
click at [24, 93] on span at bounding box center [20, 94] width 13 height 35
